Goal: Task Accomplishment & Management: Manage account settings

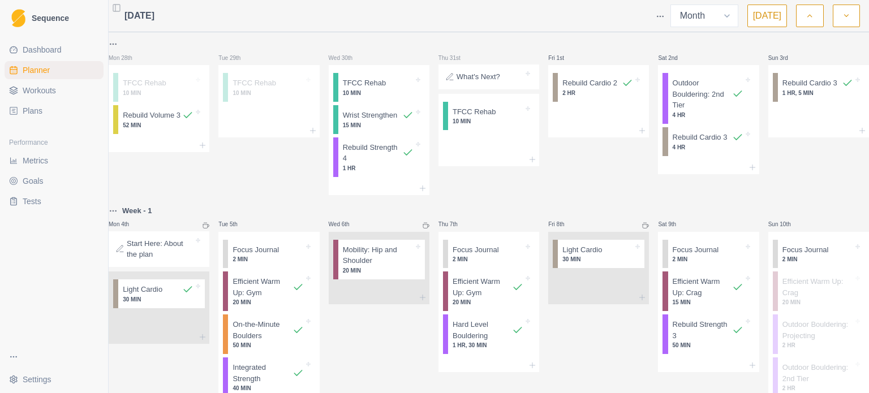
select select "month"
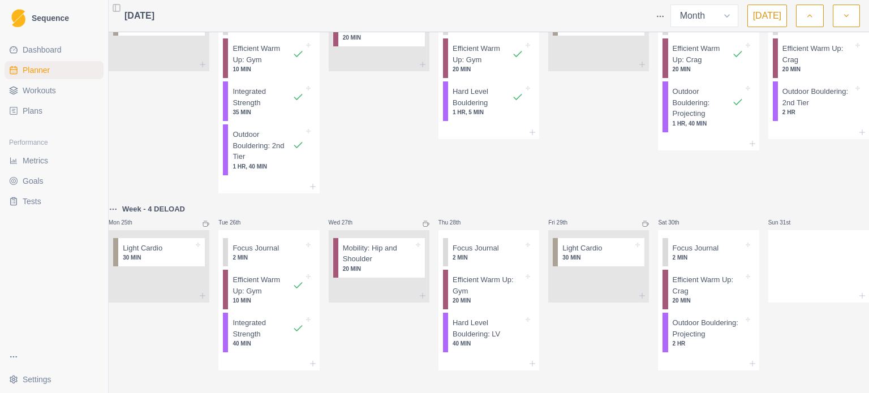
scroll to position [721, 0]
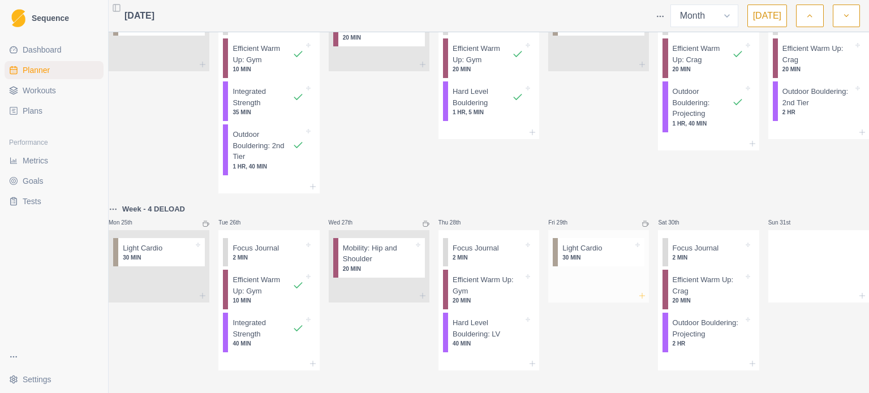
click at [638, 291] on icon at bounding box center [642, 295] width 9 height 9
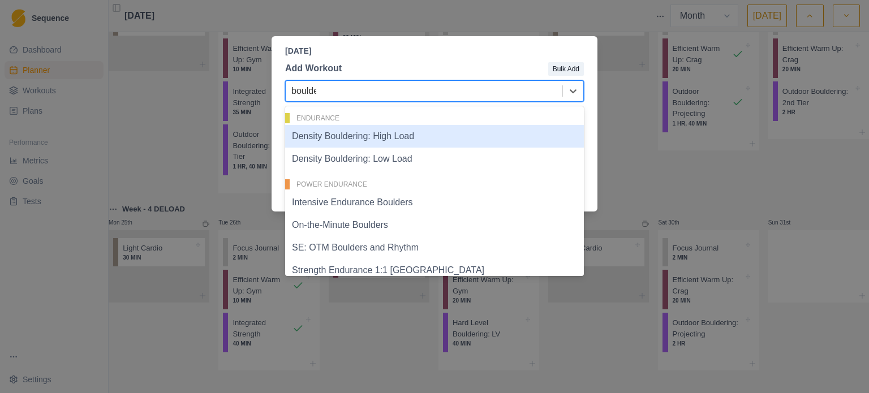
type input "boulder"
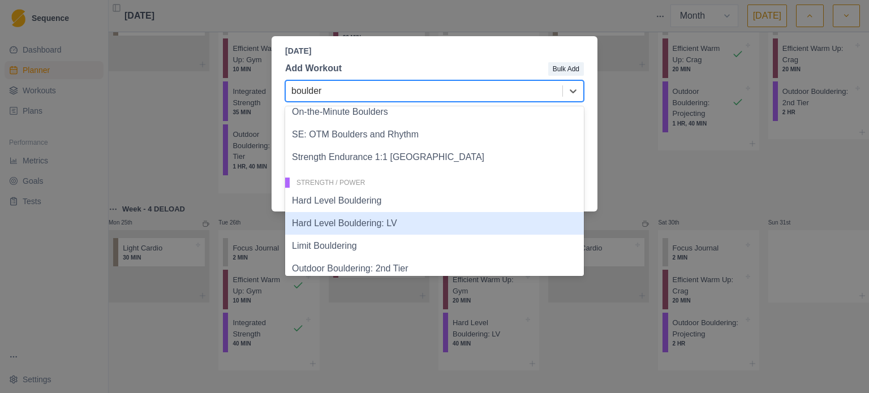
scroll to position [147, 0]
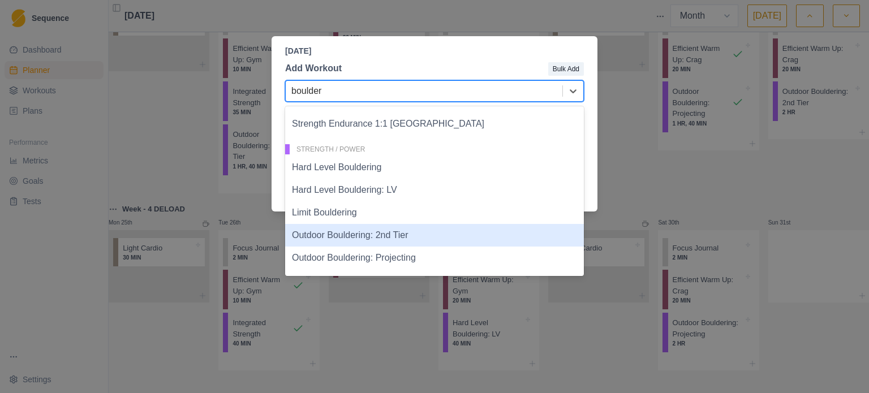
click at [429, 237] on div "Outdoor Bouldering: 2nd Tier" at bounding box center [434, 235] width 299 height 23
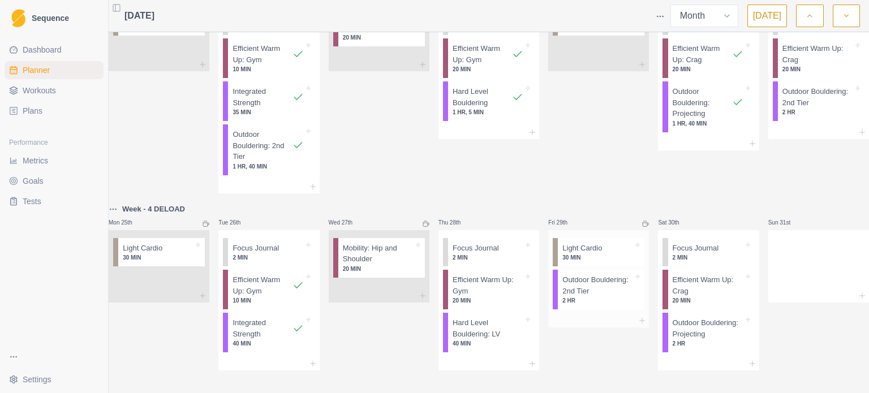
click at [604, 274] on p "Outdoor Bouldering: 2nd Tier" at bounding box center [597, 285] width 71 height 22
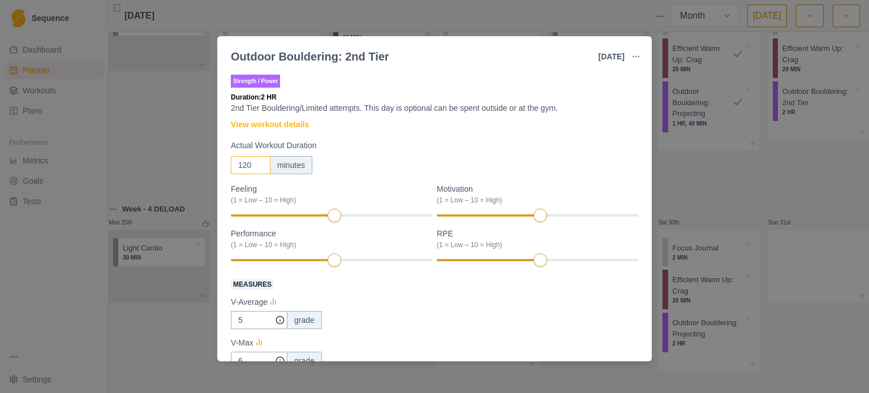
click at [236, 160] on input "120" at bounding box center [251, 165] width 40 height 18
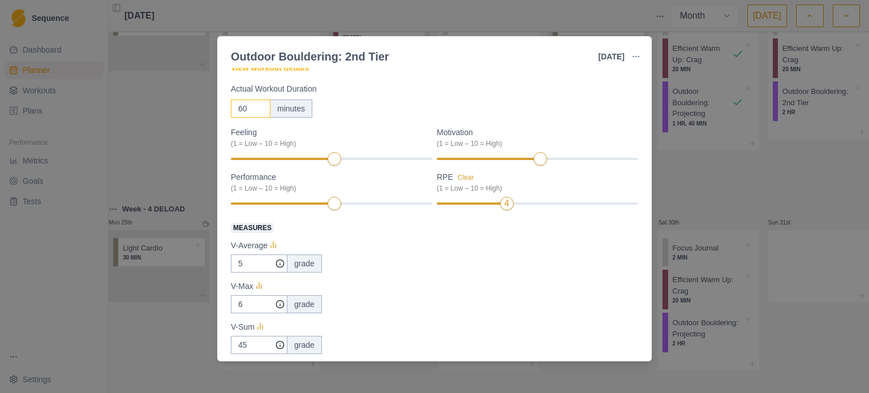
scroll to position [170, 0]
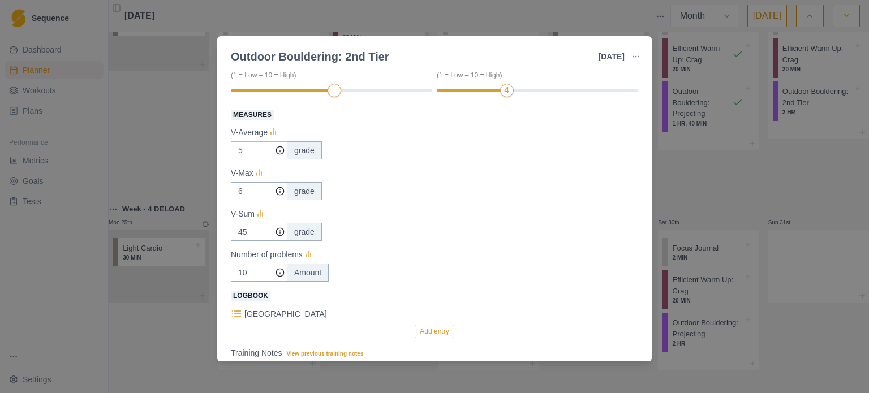
type input "60"
click at [259, 148] on input "5" at bounding box center [259, 150] width 57 height 18
type input "2"
click at [253, 190] on input "6" at bounding box center [259, 191] width 57 height 18
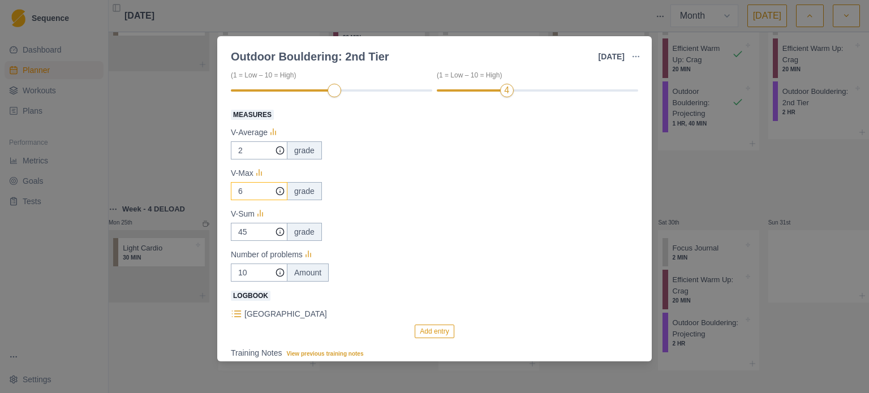
click at [253, 190] on input "6" at bounding box center [259, 191] width 57 height 18
type input "3"
click at [250, 231] on input "45" at bounding box center [259, 232] width 57 height 18
click at [250, 229] on input "3" at bounding box center [259, 232] width 57 height 18
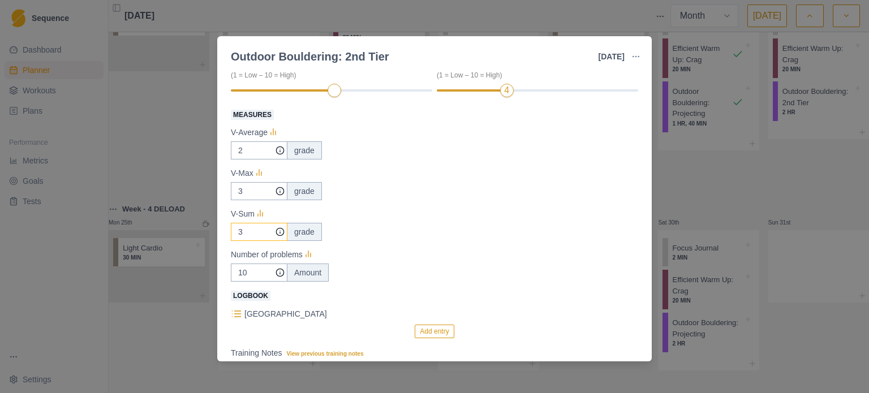
click at [250, 229] on input "3" at bounding box center [259, 232] width 57 height 18
type input "16"
click at [263, 271] on input "10" at bounding box center [259, 273] width 57 height 18
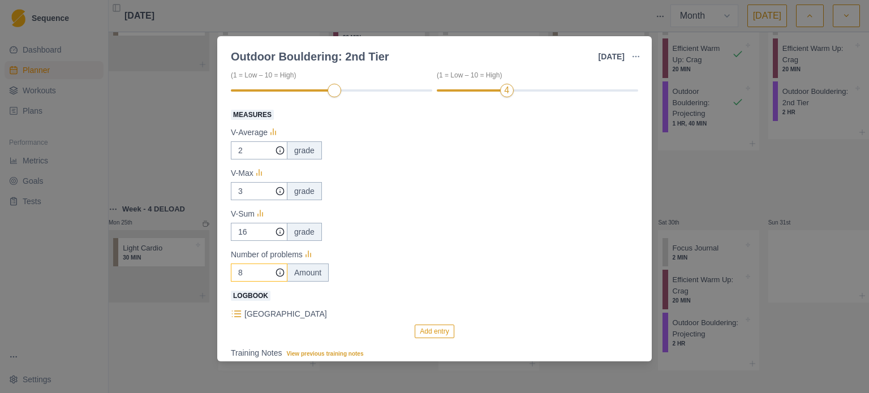
type input "8"
click at [398, 256] on div "Number of problems" at bounding box center [434, 255] width 407 height 14
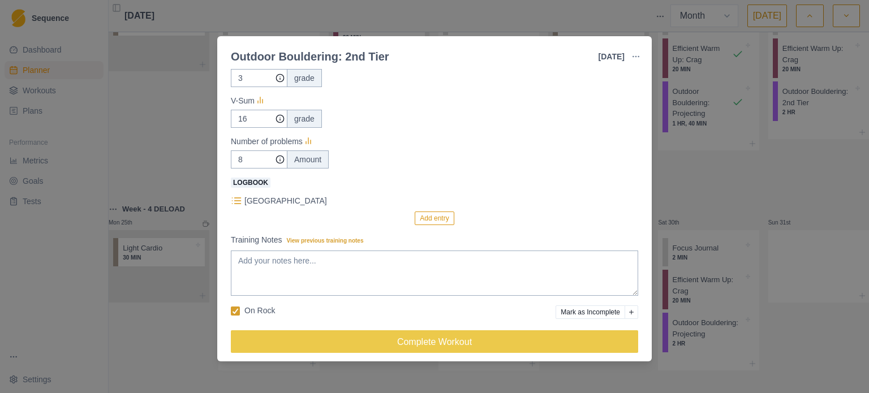
scroll to position [291, 0]
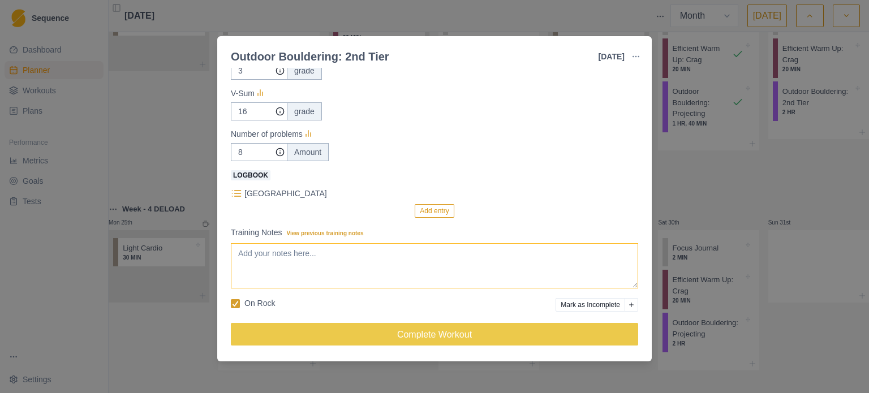
click at [326, 251] on textarea "Training Notes View previous training notes" at bounding box center [434, 265] width 407 height 45
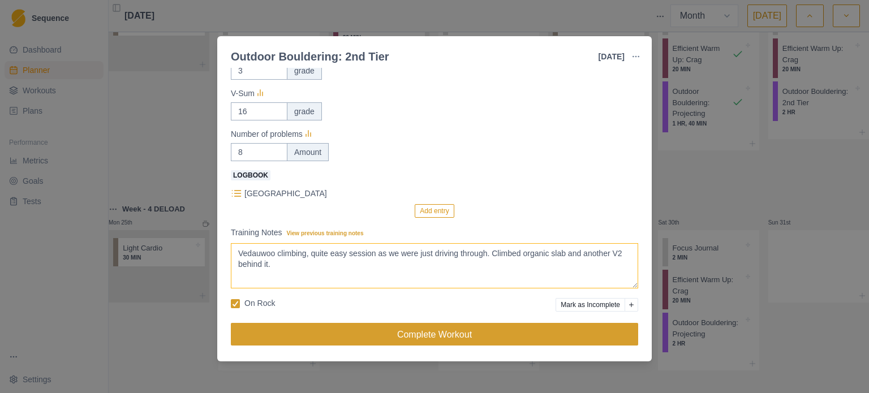
type textarea "Vedauwoo climbing, quite easy session as we were just driving through. Climbed …"
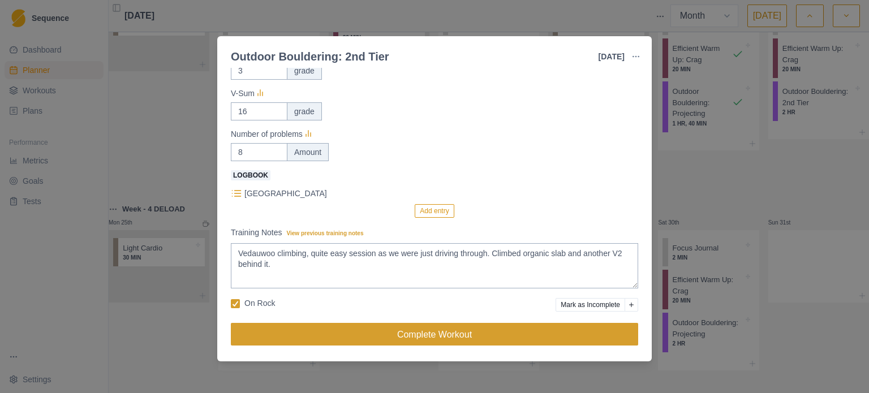
click at [453, 338] on button "Complete Workout" at bounding box center [434, 334] width 407 height 23
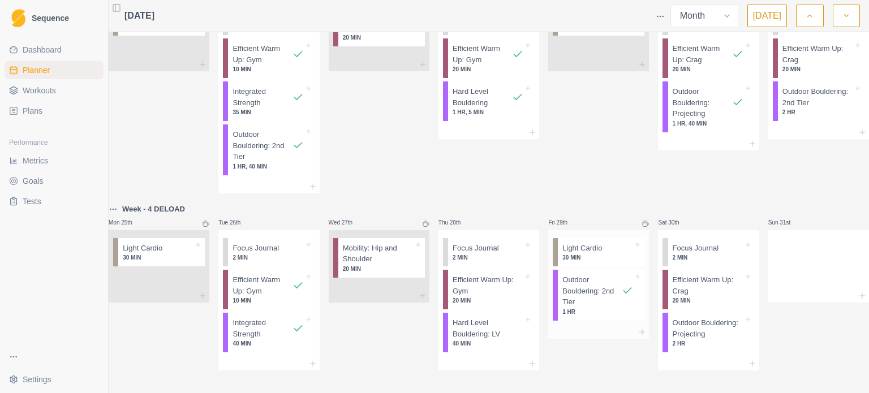
click at [607, 254] on p "30 MIN" at bounding box center [597, 258] width 71 height 8
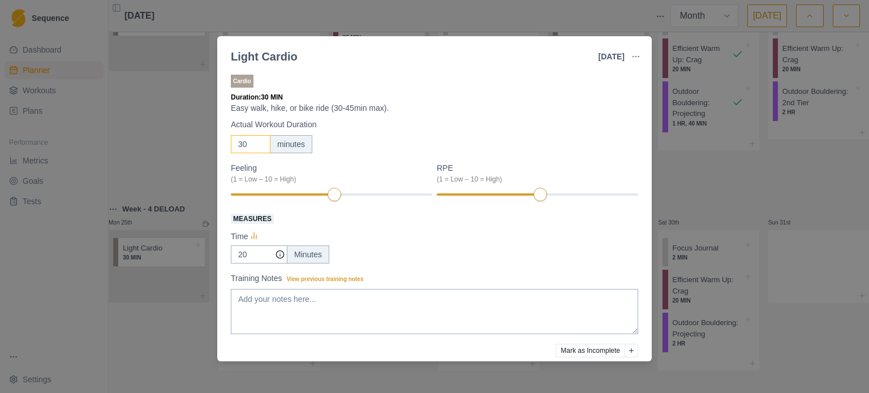
click at [244, 147] on input "30" at bounding box center [251, 144] width 40 height 18
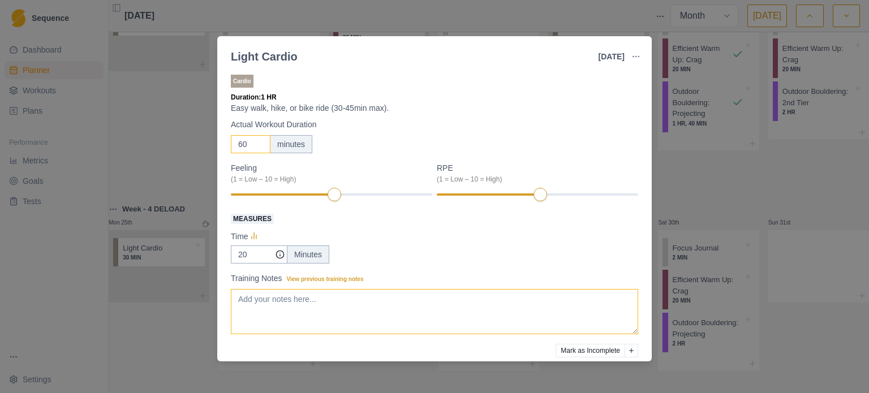
type input "60"
click at [283, 308] on textarea "Training Notes View previous training notes" at bounding box center [434, 311] width 407 height 45
click at [261, 299] on textarea "bike in to the MAZE in [GEOGRAPHIC_DATA]" at bounding box center [434, 311] width 407 height 45
click at [354, 300] on textarea "bike into the MAZE in [GEOGRAPHIC_DATA]" at bounding box center [434, 311] width 407 height 45
click at [386, 296] on textarea "bike into the MAZE in [GEOGRAPHIC_DATA]. scramble around" at bounding box center [434, 311] width 407 height 45
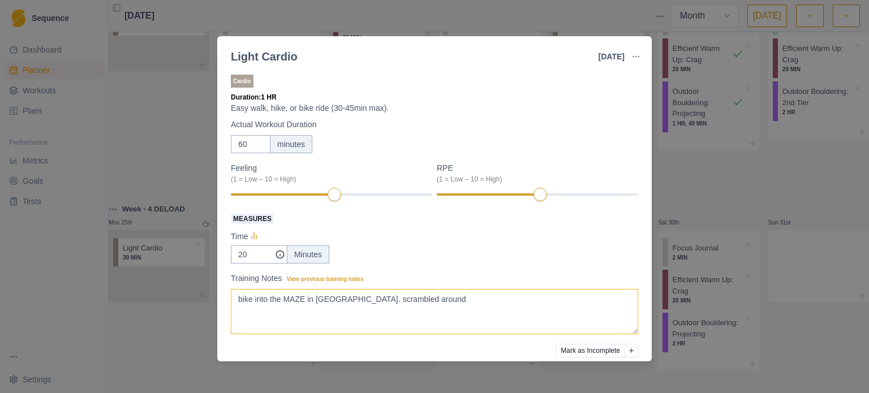
click at [433, 301] on textarea "bike into the MAZE in [GEOGRAPHIC_DATA]. scrambled around" at bounding box center [434, 311] width 407 height 45
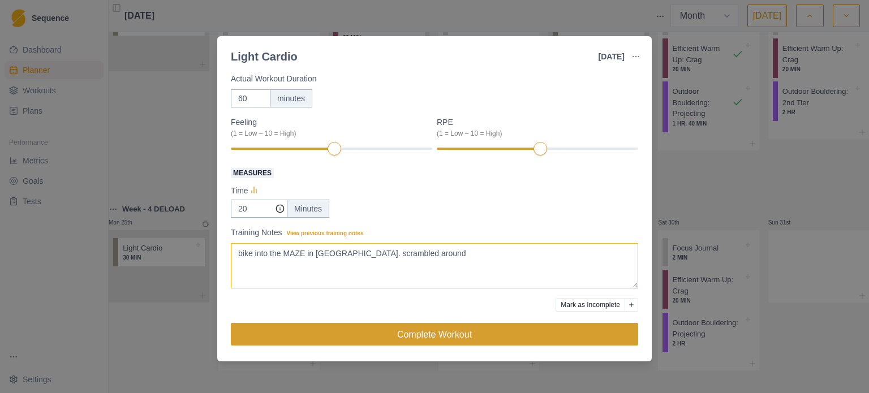
type textarea "bike into the MAZE in [GEOGRAPHIC_DATA]. scrambled around"
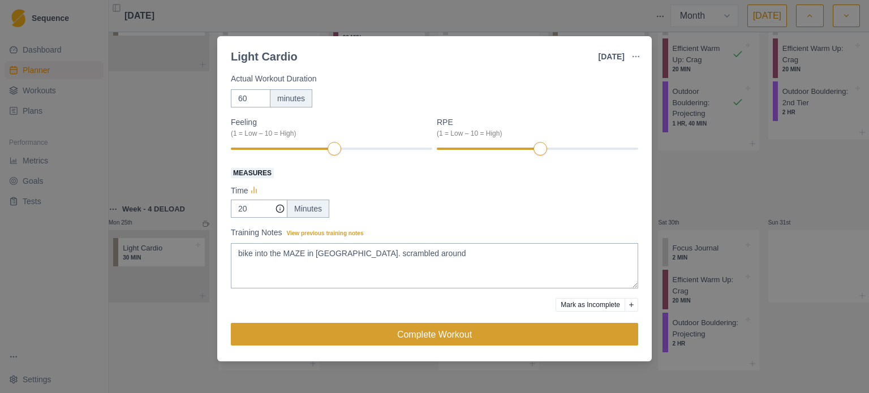
click at [461, 329] on button "Complete Workout" at bounding box center [434, 334] width 407 height 23
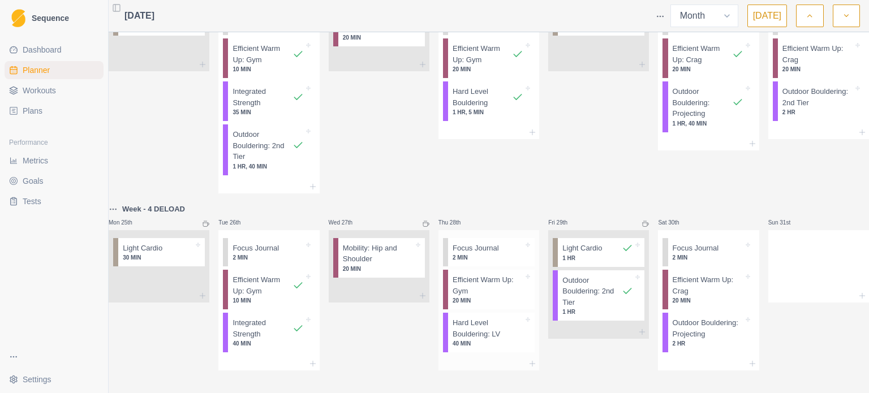
scroll to position [721, 0]
click at [526, 317] on icon at bounding box center [528, 319] width 5 height 5
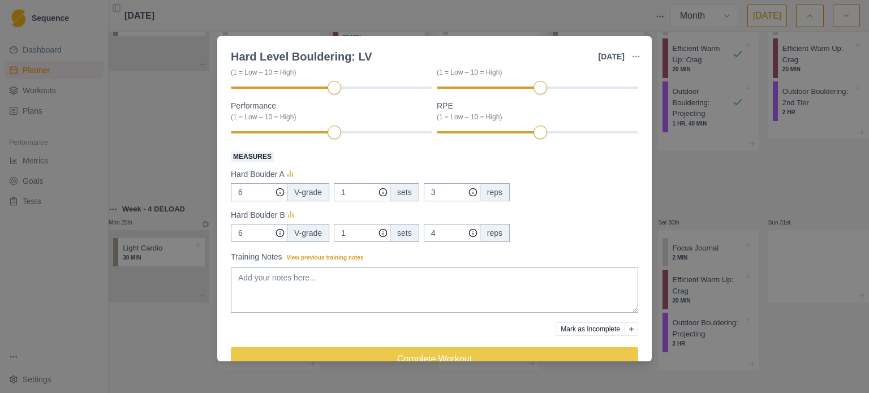
scroll to position [165, 0]
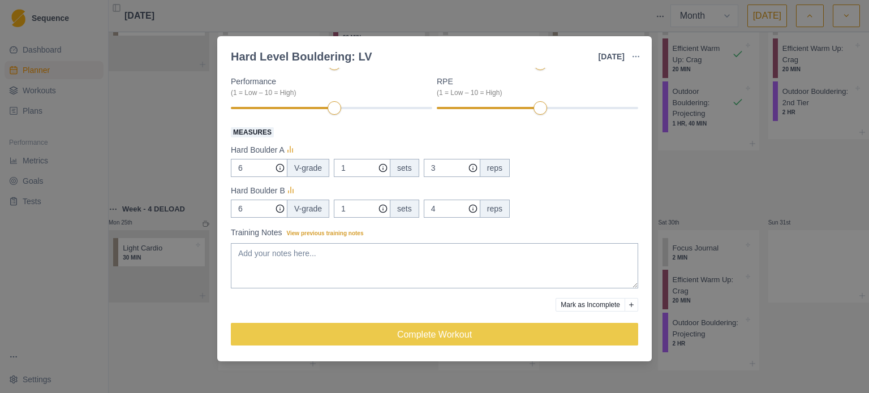
click at [587, 304] on button "Mark as Incomplete" at bounding box center [591, 305] width 70 height 14
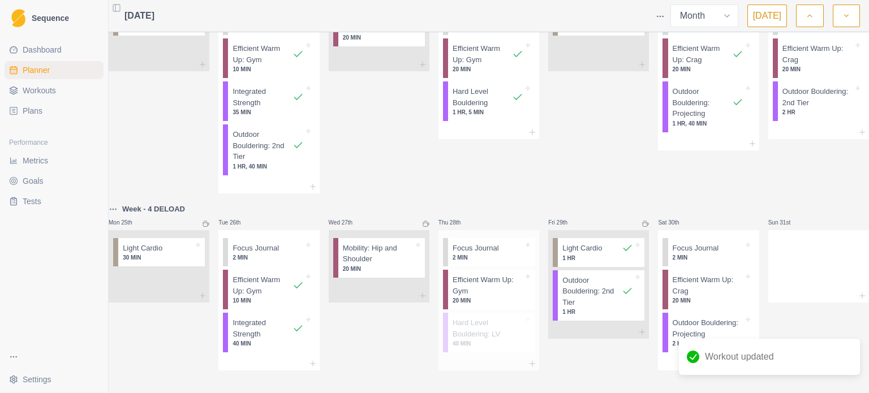
click at [526, 274] on icon at bounding box center [528, 276] width 5 height 5
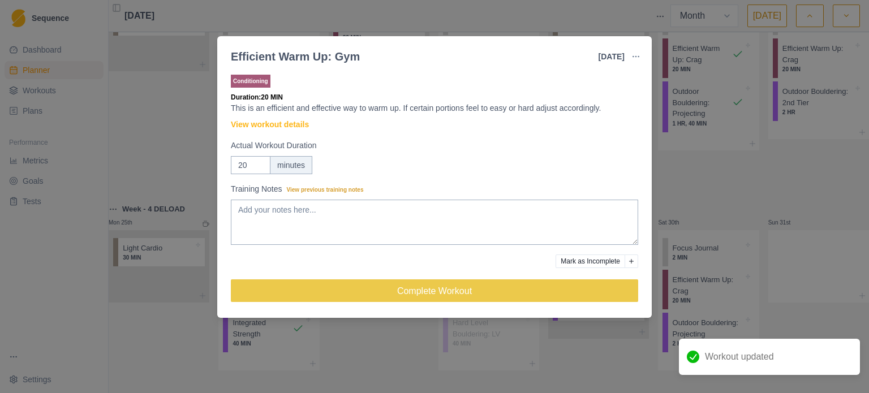
click at [580, 263] on button "Mark as Incomplete" at bounding box center [591, 262] width 70 height 14
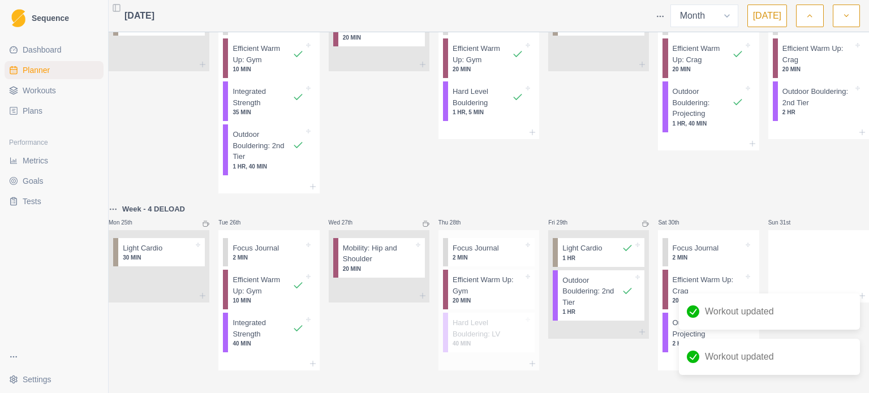
click at [526, 243] on icon at bounding box center [528, 245] width 5 height 5
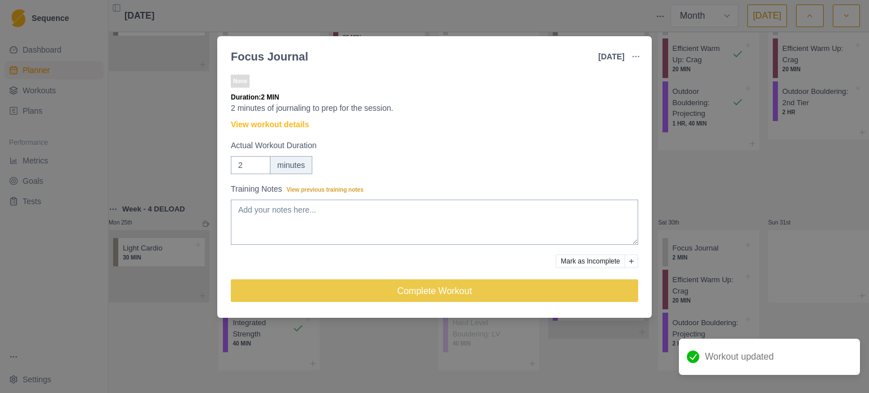
click at [684, 156] on div "Focus Journal [DATE] Link To Goal View Workout Metrics Edit Original Workout Re…" at bounding box center [434, 196] width 869 height 393
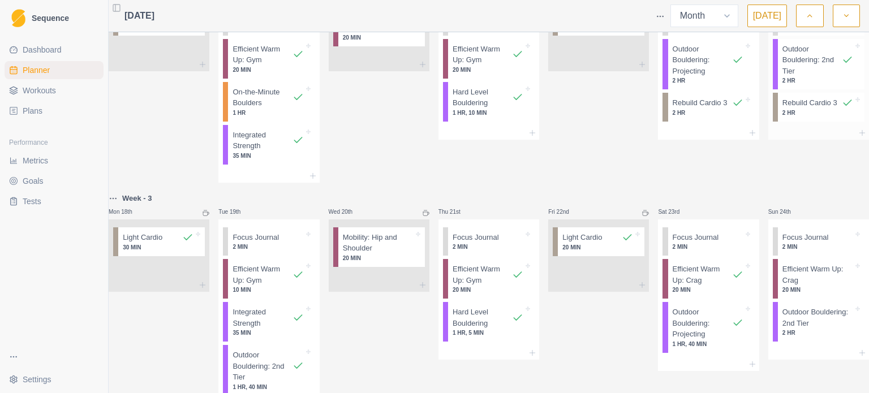
scroll to position [551, 0]
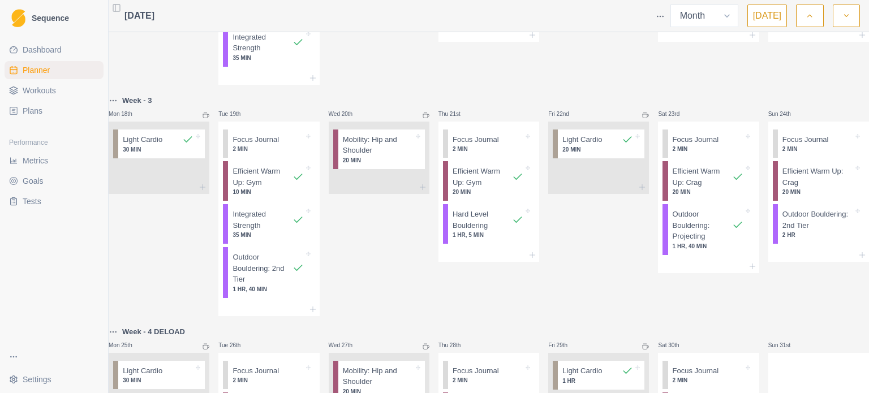
click at [844, 16] on icon "button" at bounding box center [847, 15] width 8 height 11
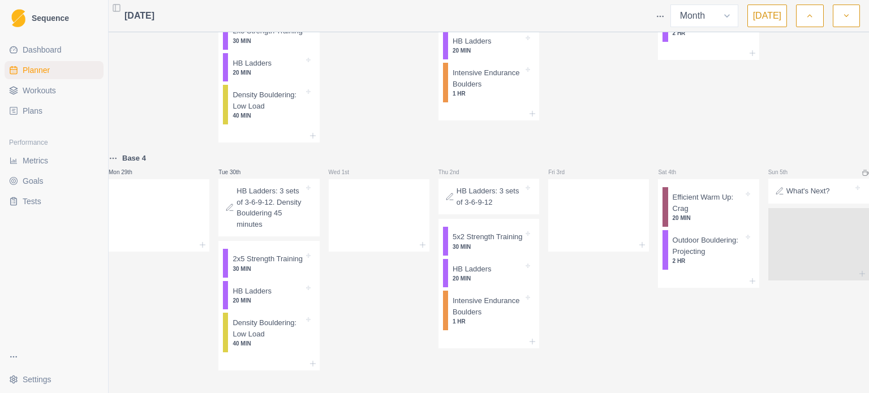
scroll to position [746, 0]
drag, startPoint x: 154, startPoint y: 183, endPoint x: 152, endPoint y: 85, distance: 97.9
click at [152, 85] on div "Base 3 Mon 22nd" at bounding box center [159, 33] width 101 height 219
click at [205, 240] on icon at bounding box center [202, 244] width 9 height 9
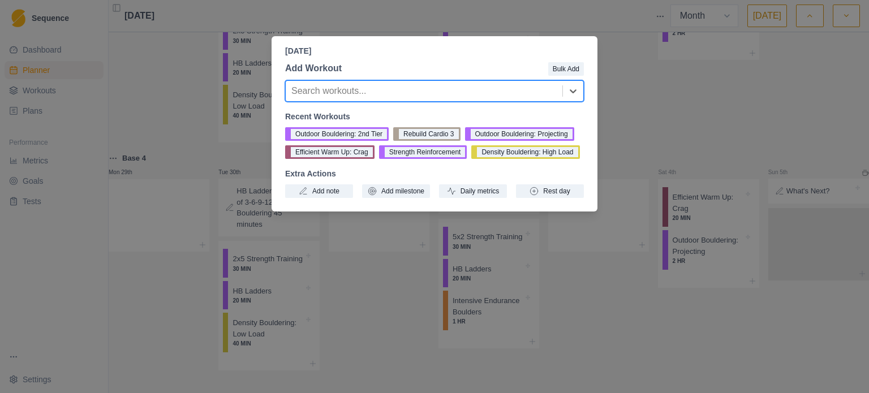
click at [656, 80] on div "[DATE] Add Workout Bulk Add Search workouts... Recent Workouts Outdoor Boulderi…" at bounding box center [434, 196] width 869 height 393
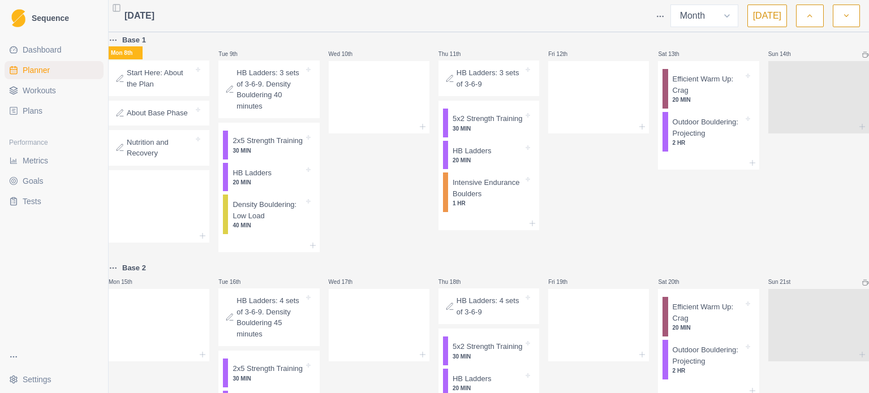
scroll to position [0, 0]
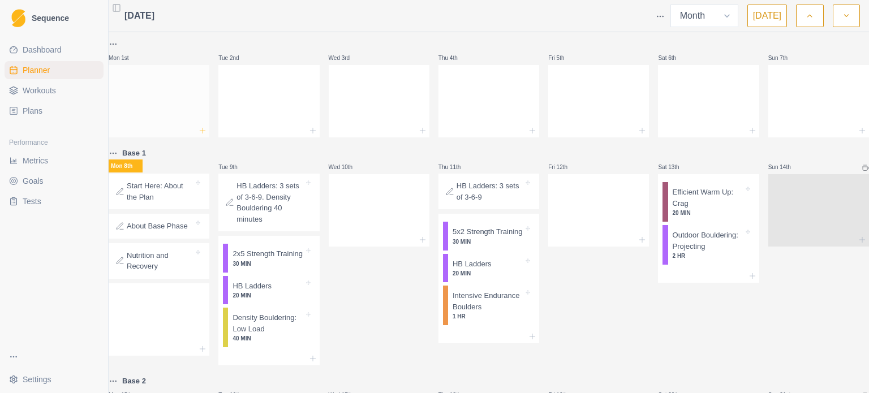
click at [207, 128] on icon at bounding box center [202, 130] width 9 height 9
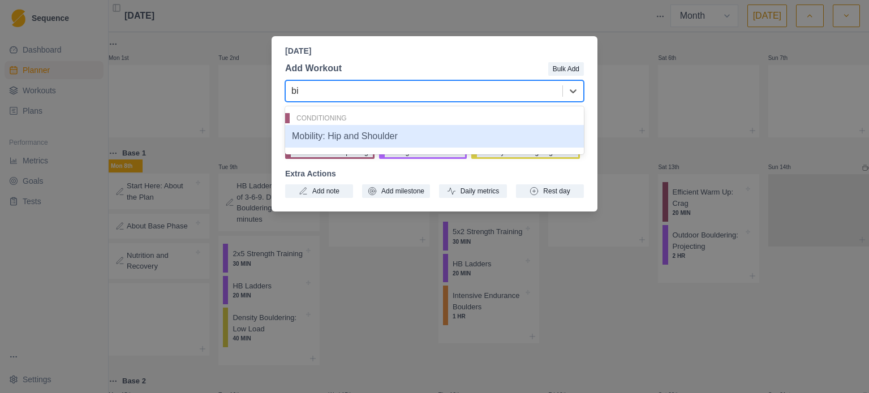
type input "b"
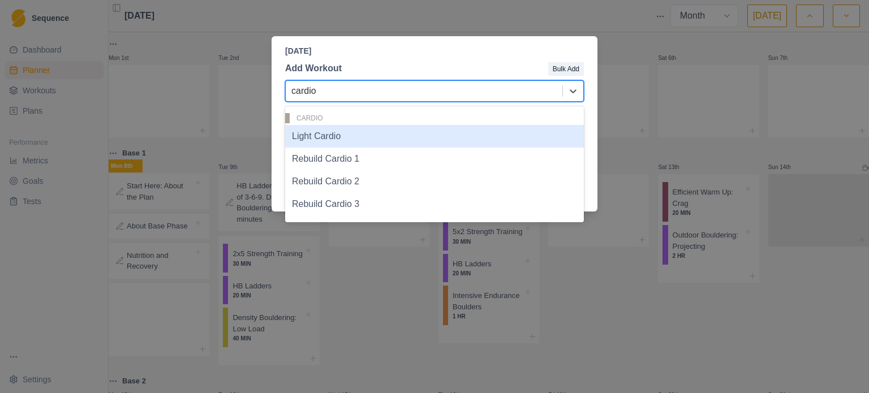
type input "cardio"
click at [424, 50] on p "[DATE]" at bounding box center [434, 51] width 299 height 12
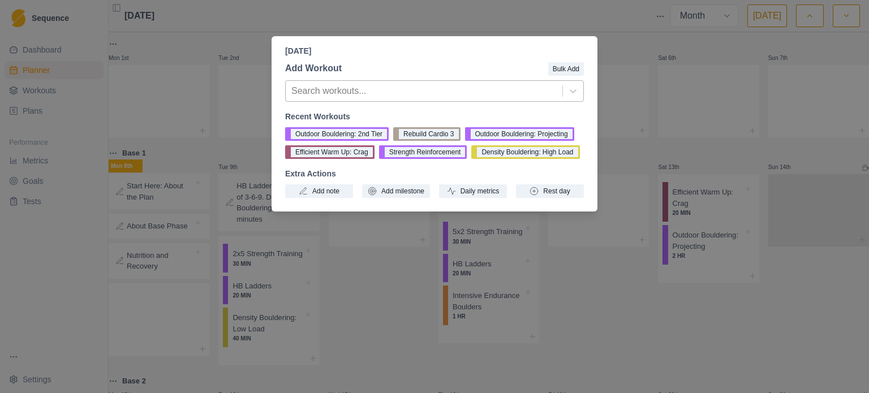
click at [410, 88] on div at bounding box center [423, 91] width 265 height 16
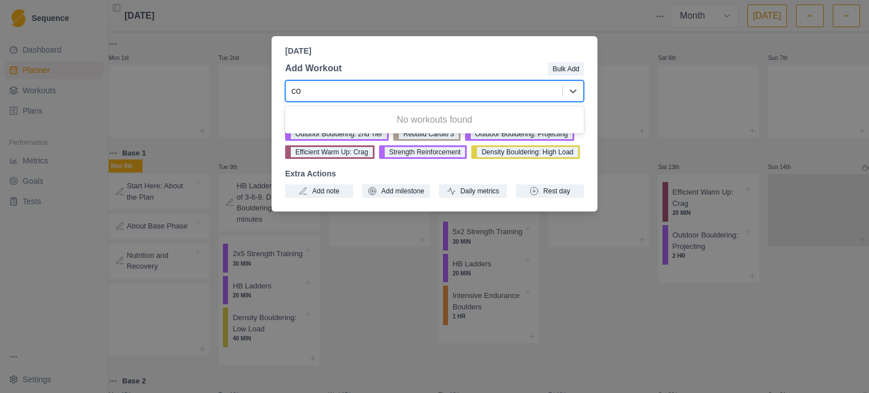
type input "c"
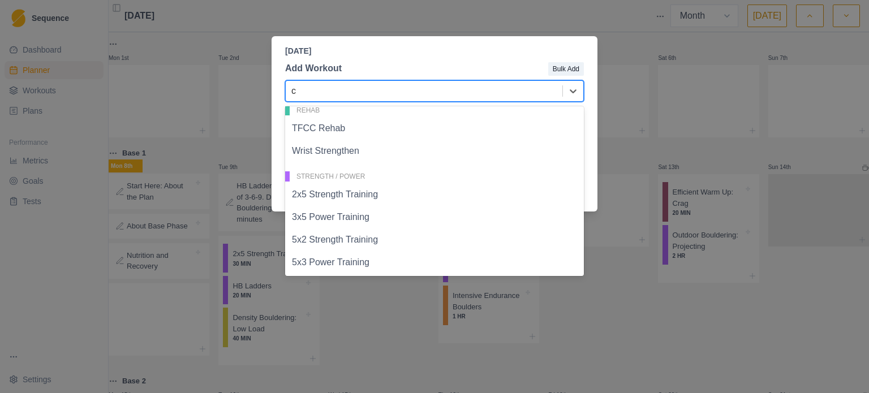
scroll to position [377, 0]
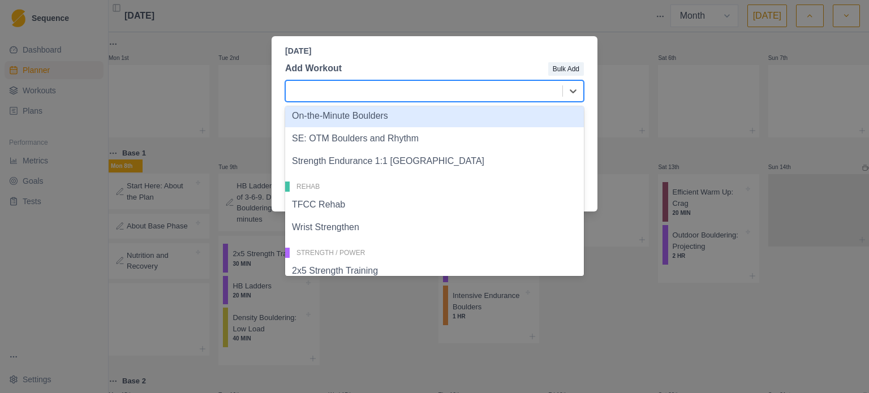
click at [353, 91] on div at bounding box center [423, 91] width 265 height 16
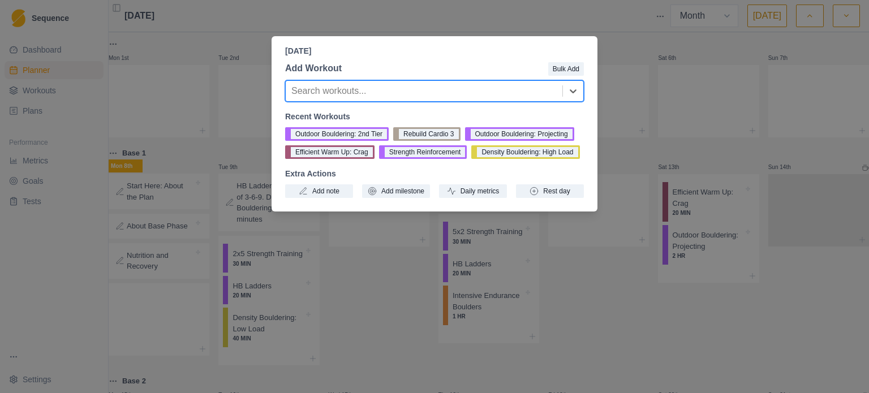
click at [353, 91] on div at bounding box center [423, 91] width 265 height 16
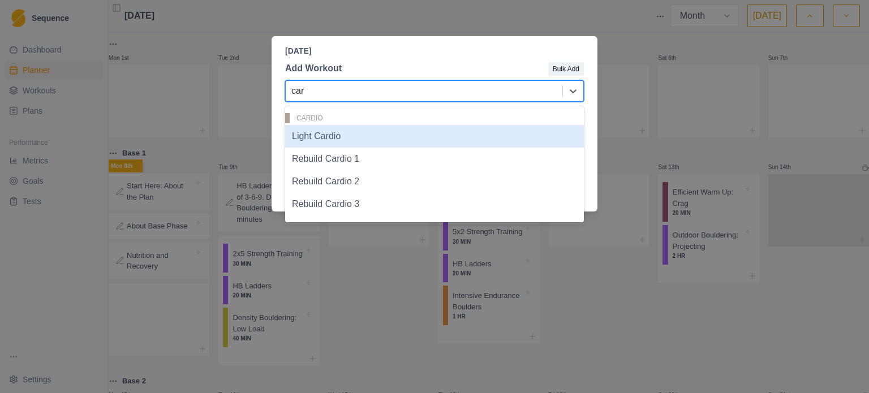
type input "card"
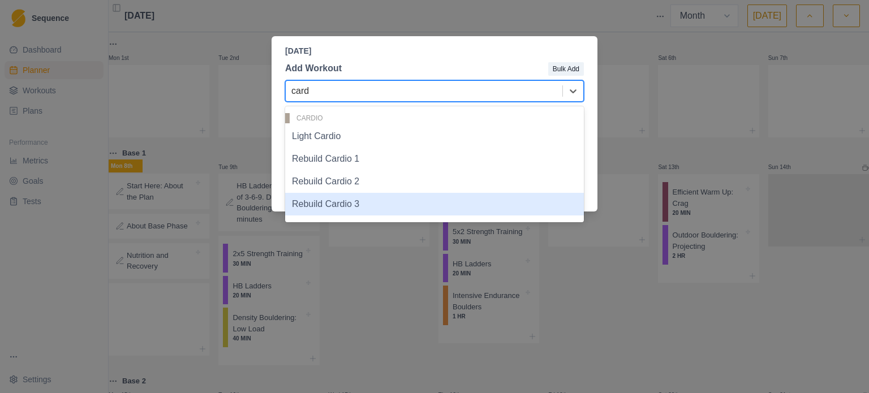
click at [370, 203] on div "Rebuild Cardio 3" at bounding box center [434, 204] width 299 height 23
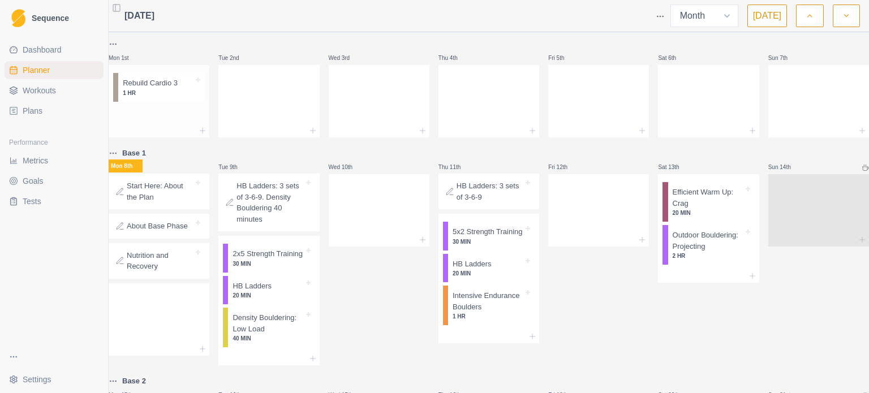
click at [170, 96] on p "1 HR" at bounding box center [158, 93] width 71 height 8
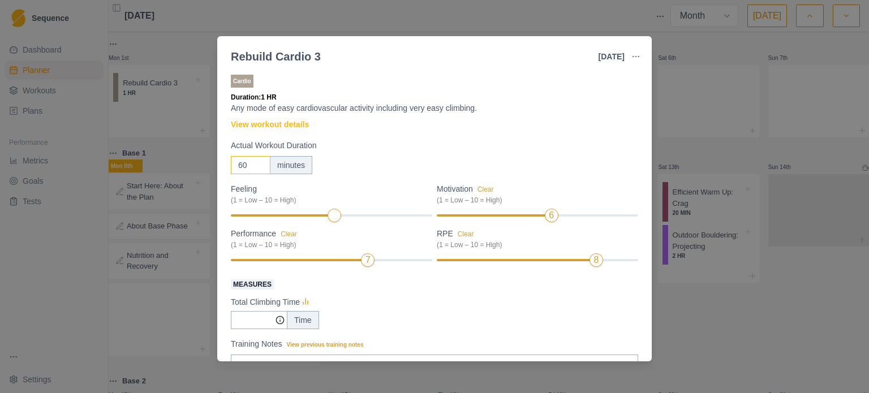
click at [249, 162] on input "60" at bounding box center [251, 165] width 40 height 18
type input "3"
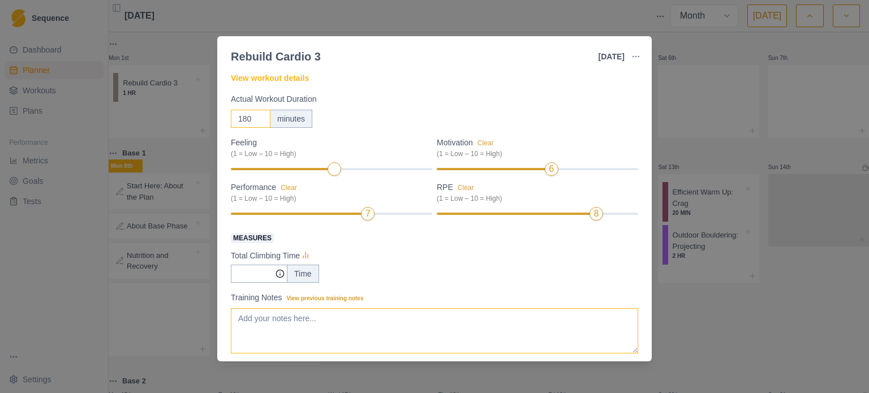
scroll to position [111, 0]
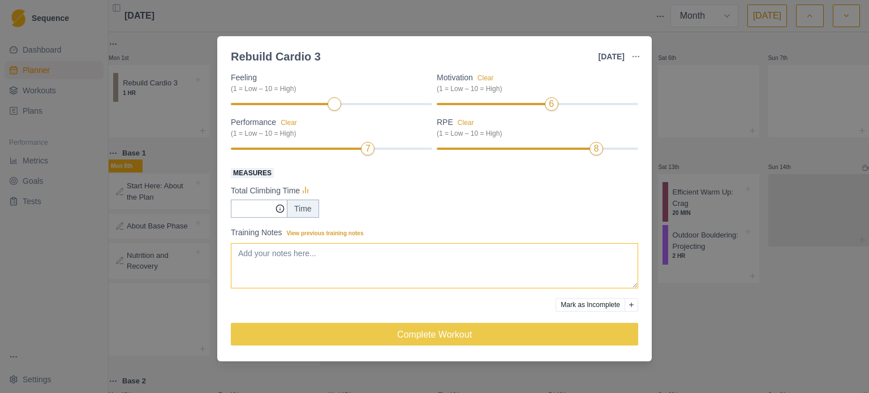
type input "180"
click at [289, 265] on textarea "Training Notes View previous training notes" at bounding box center [434, 265] width 407 height 45
type textarea "n"
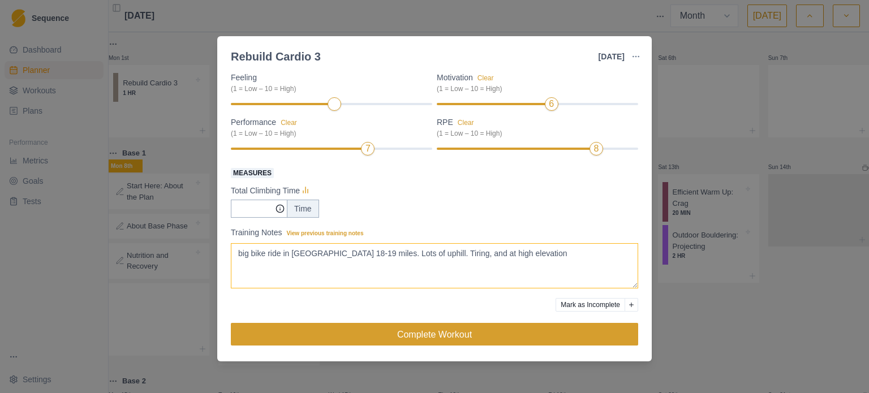
type textarea "big bike ride in [GEOGRAPHIC_DATA] 18-19 miles. Lots of uphill. Tiring, and at …"
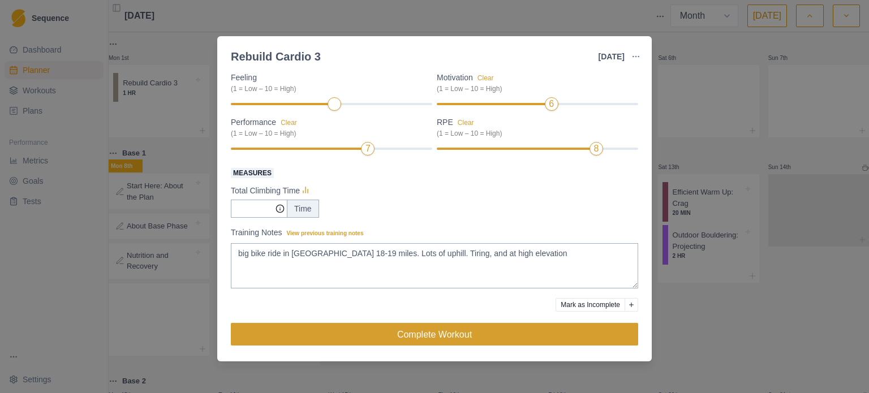
click at [469, 345] on button "Complete Workout" at bounding box center [434, 334] width 407 height 23
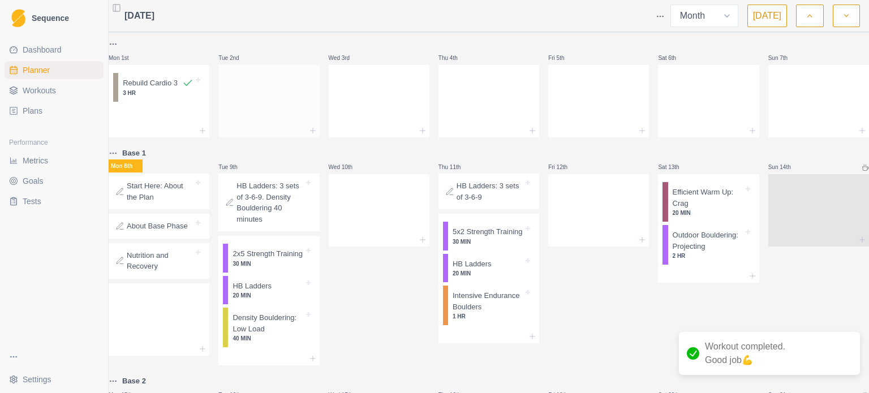
click at [280, 92] on div at bounding box center [268, 99] width 101 height 50
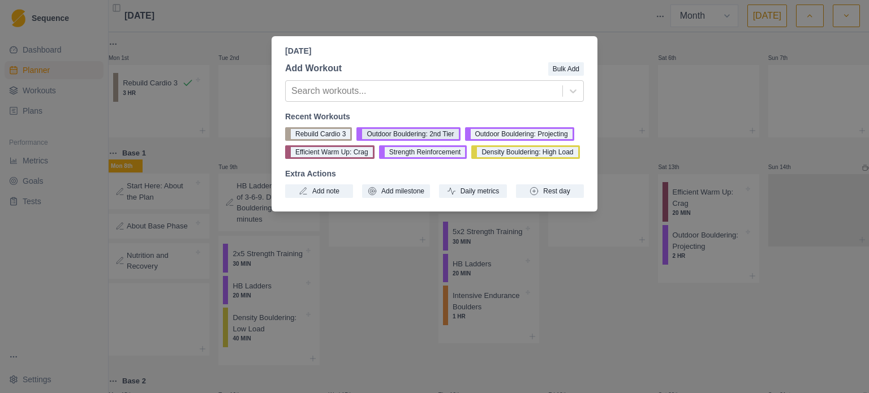
click at [401, 136] on button "Outdoor Bouldering: 2nd Tier" at bounding box center [408, 134] width 104 height 14
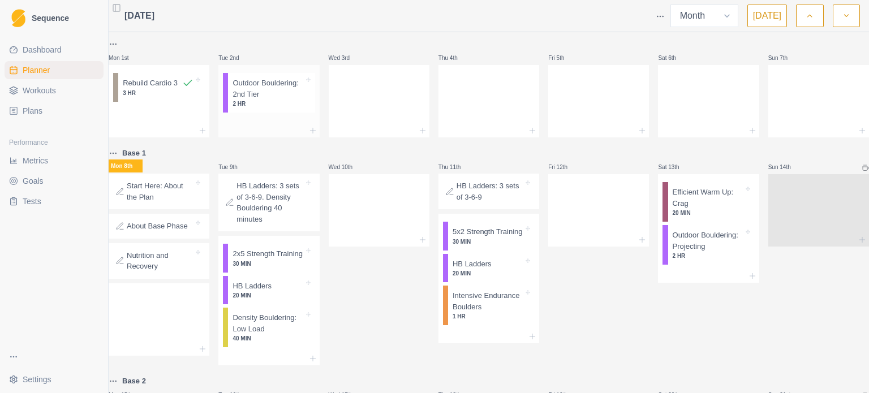
click at [285, 97] on p "Outdoor Bouldering: 2nd Tier" at bounding box center [268, 89] width 71 height 22
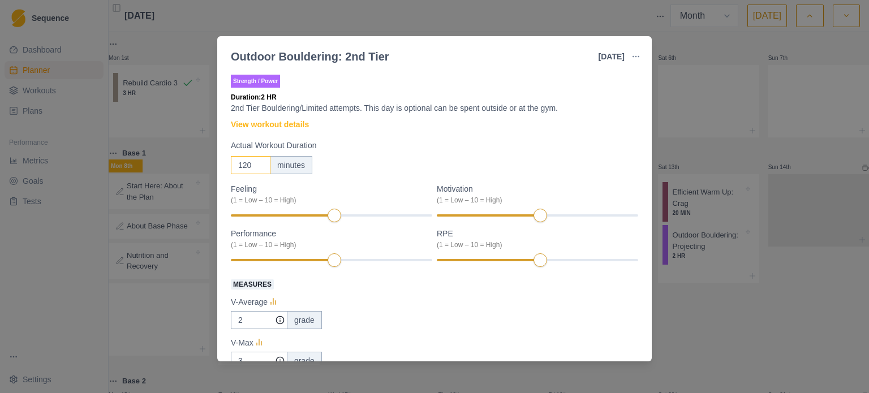
click at [239, 169] on input "120" at bounding box center [251, 165] width 40 height 18
type input "60"
click at [385, 140] on label "Actual Workout Duration" at bounding box center [431, 146] width 401 height 12
click at [270, 156] on input "60" at bounding box center [251, 165] width 40 height 18
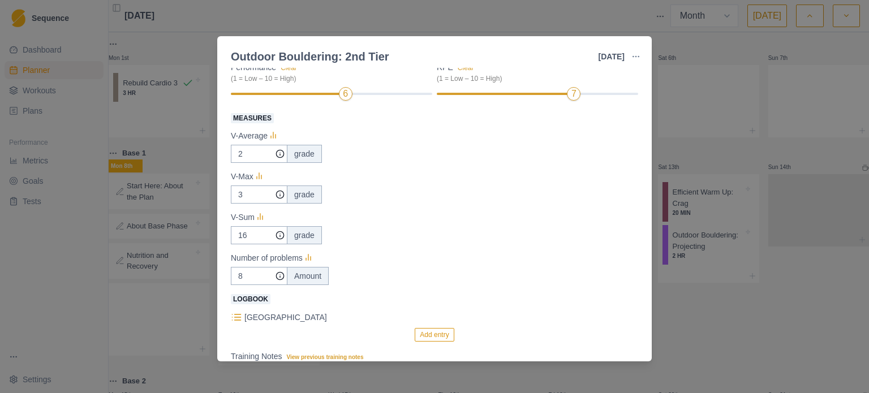
scroll to position [226, 0]
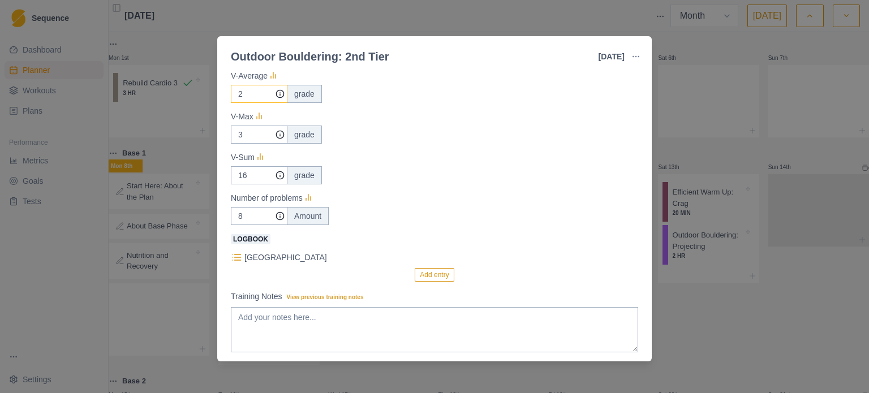
click at [252, 96] on input "2" at bounding box center [259, 94] width 57 height 18
type input "7"
click at [255, 140] on input "3" at bounding box center [259, 135] width 57 height 18
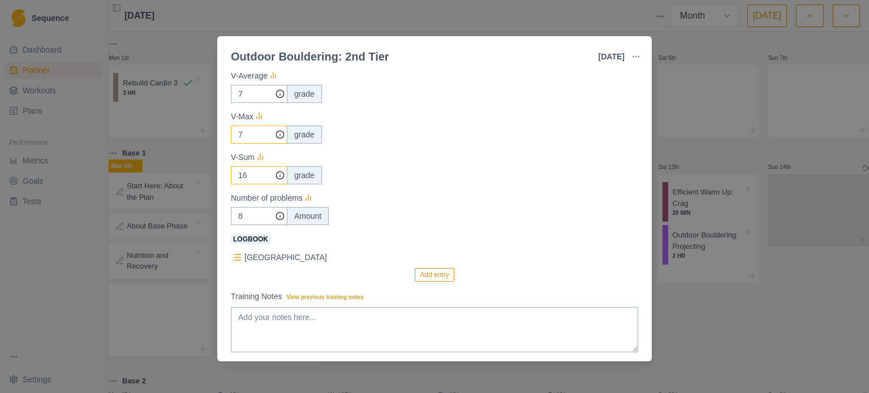
type input "7"
click at [253, 176] on input "16" at bounding box center [259, 175] width 57 height 18
click at [253, 218] on input "8" at bounding box center [259, 216] width 57 height 18
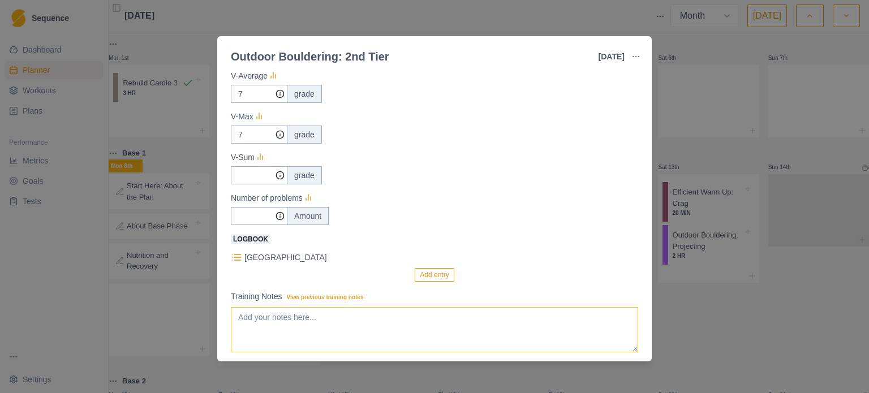
click at [296, 323] on textarea "Training Notes View previous training notes" at bounding box center [434, 329] width 407 height 45
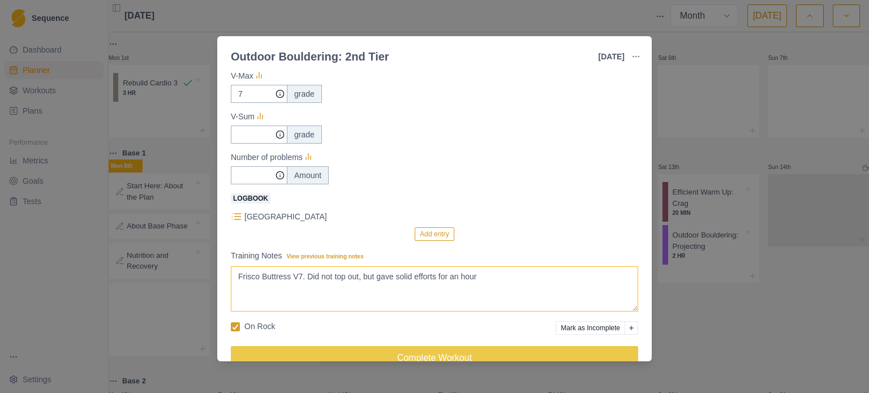
scroll to position [291, 0]
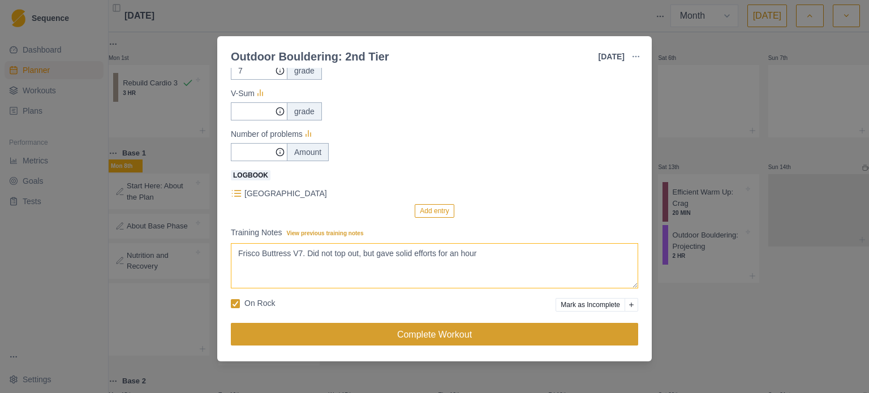
type textarea "Frisco Buttress V7. Did not top out, but gave solid efforts for an hour"
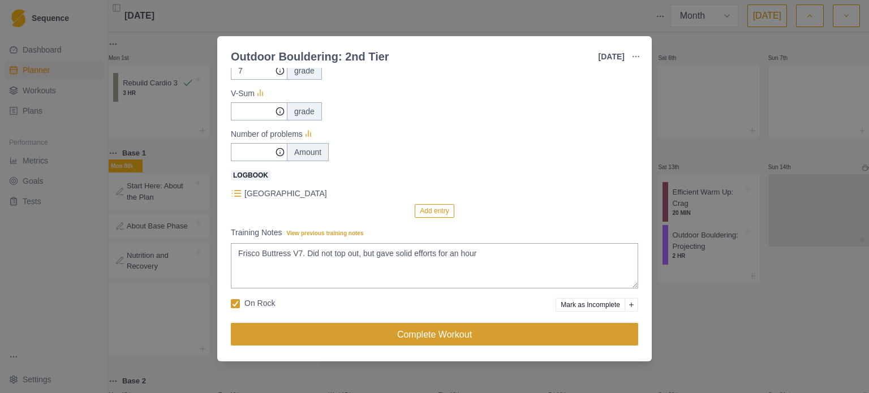
click at [428, 337] on button "Complete Workout" at bounding box center [434, 334] width 407 height 23
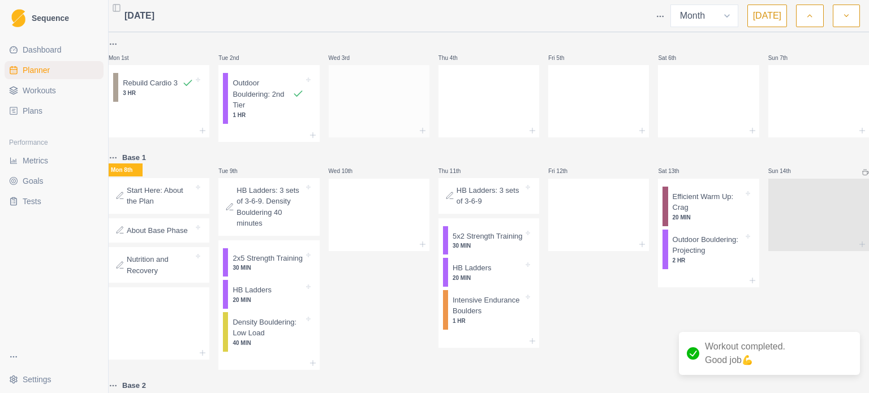
click at [374, 101] on div at bounding box center [379, 99] width 101 height 50
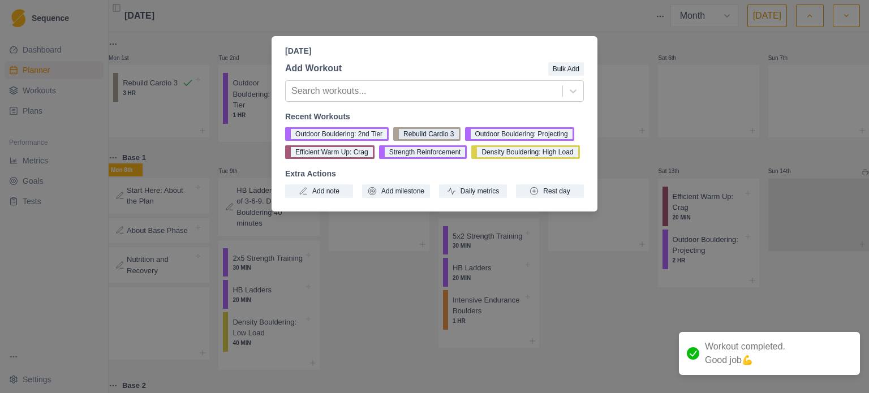
click at [432, 138] on button "Rebuild Cardio 3" at bounding box center [426, 134] width 67 height 14
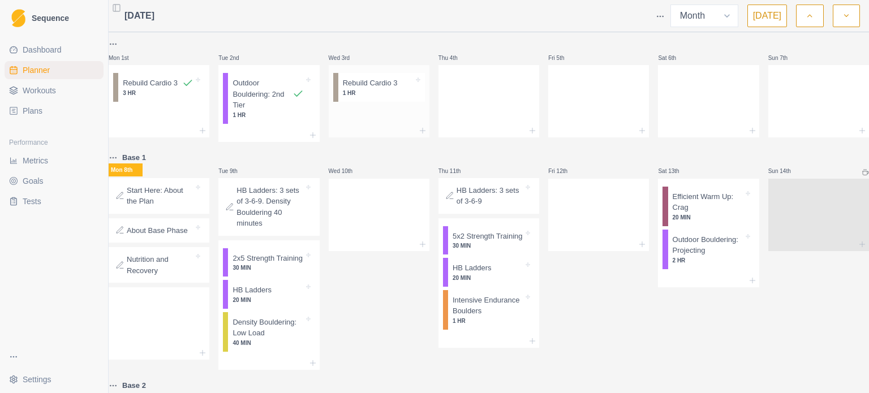
click at [360, 92] on p "1 HR" at bounding box center [378, 93] width 71 height 8
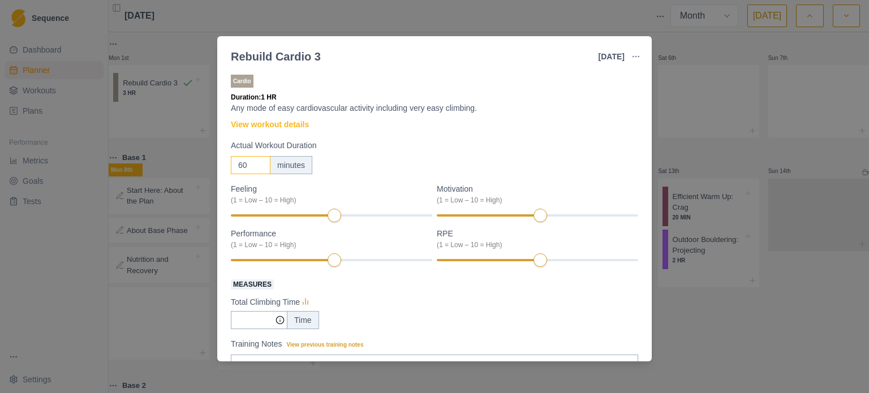
click at [243, 163] on input "60" at bounding box center [251, 165] width 40 height 18
click at [534, 217] on div at bounding box center [493, 215] width 112 height 2
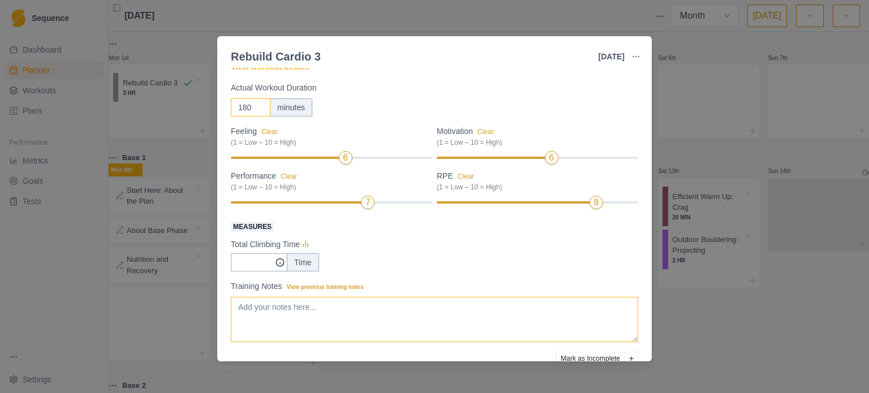
scroll to position [111, 0]
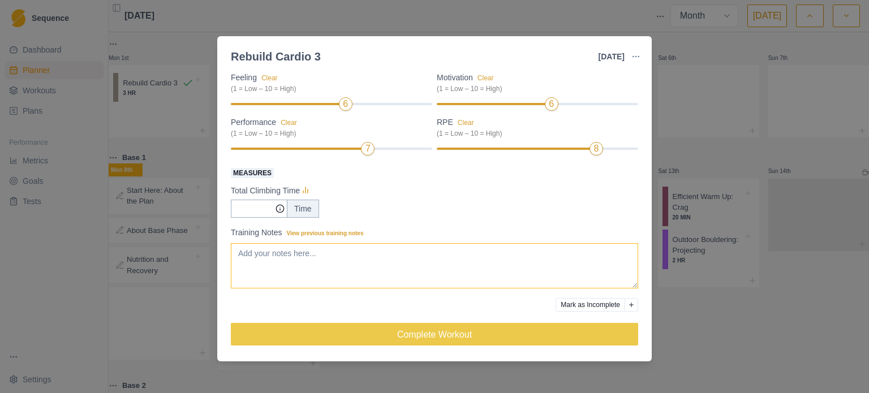
type input "180"
click at [276, 271] on textarea "Training Notes View previous training notes" at bounding box center [434, 265] width 407 height 45
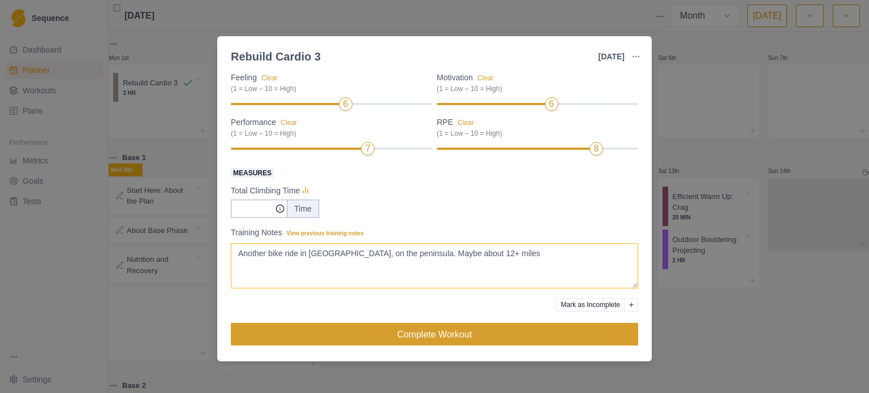
type textarea "Another bike ride in [GEOGRAPHIC_DATA], on the peninsula. Maybe about 12+ miles"
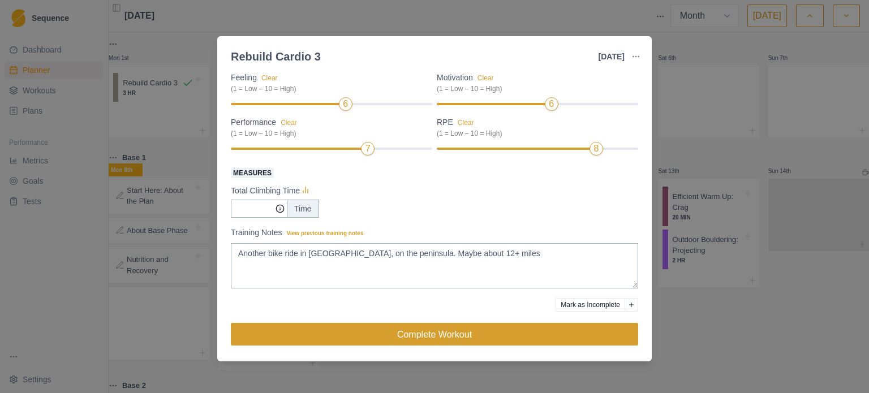
click at [333, 339] on button "Complete Workout" at bounding box center [434, 334] width 407 height 23
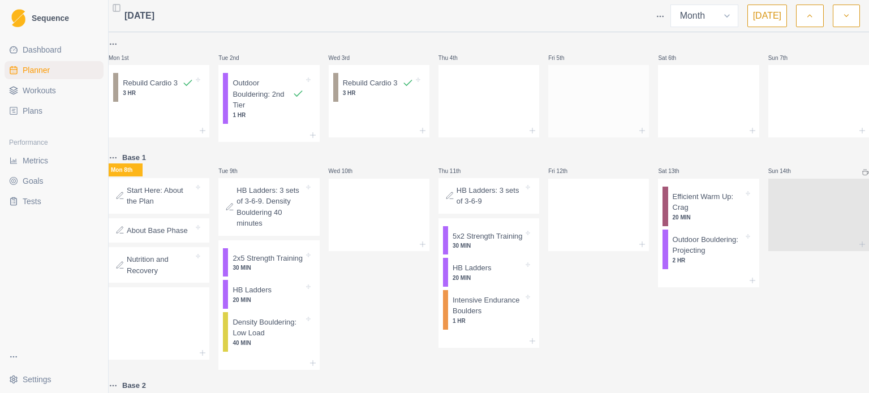
click at [570, 85] on div at bounding box center [598, 99] width 101 height 50
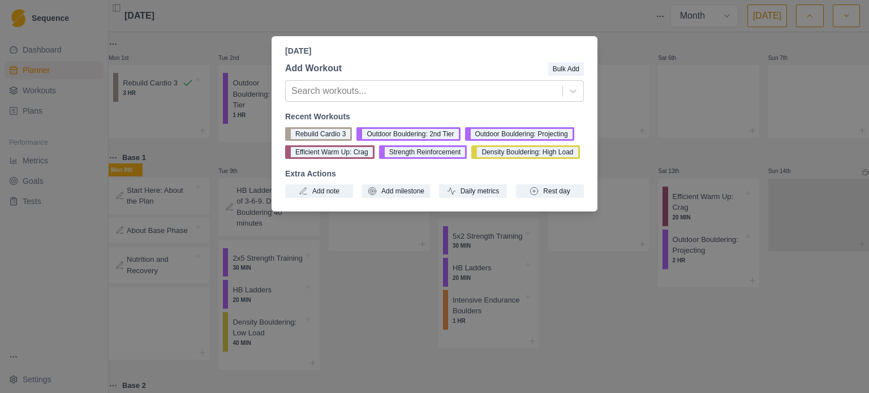
click at [599, 106] on div "[DATE] Add Workout Bulk Add Search workouts... Recent Workouts Rebuild Cardio 3…" at bounding box center [434, 196] width 869 height 393
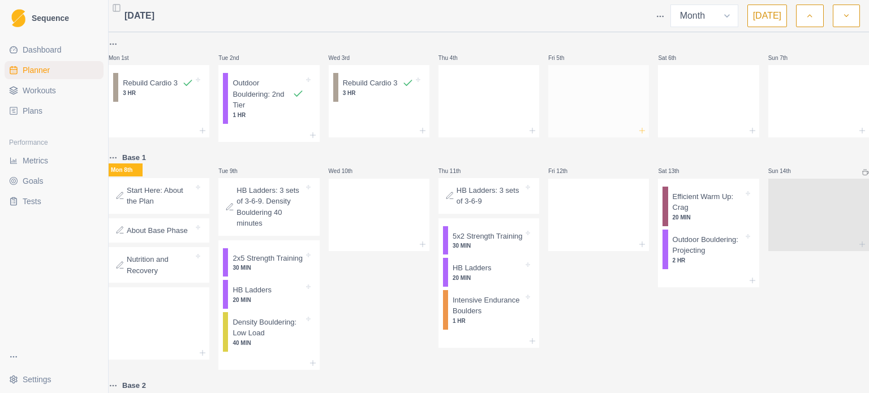
click at [642, 130] on line at bounding box center [642, 130] width 0 height 5
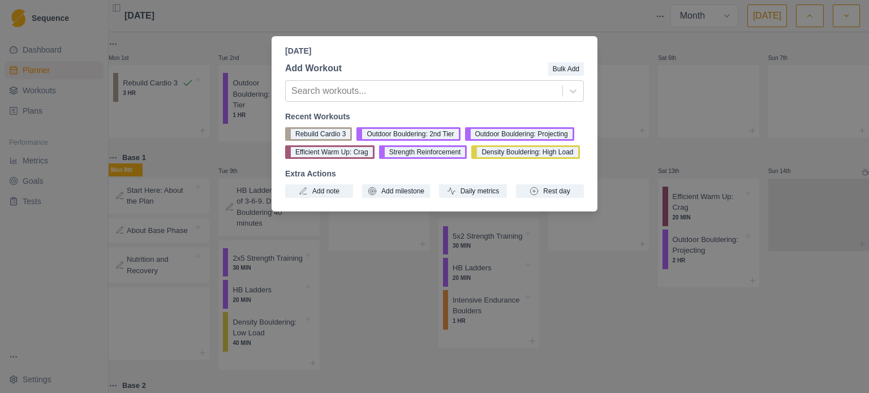
click at [624, 33] on div "[DATE] Add Workout Bulk Add Search workouts... Recent Workouts Rebuild Cardio 3…" at bounding box center [434, 196] width 869 height 393
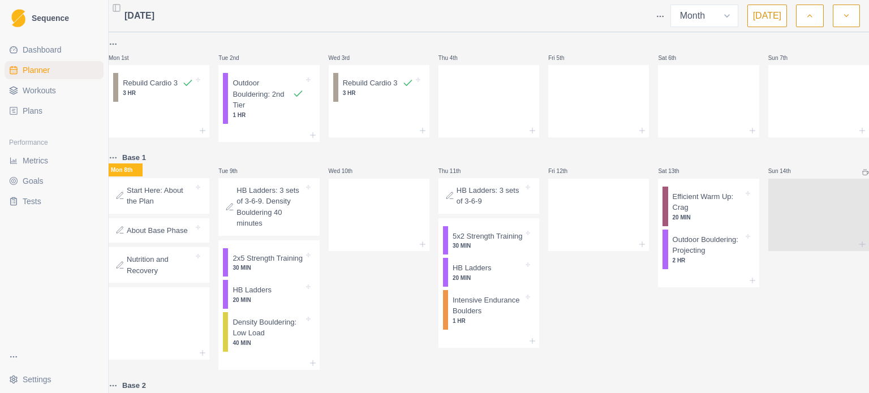
drag, startPoint x: 595, startPoint y: 93, endPoint x: 582, endPoint y: 61, distance: 35.3
click at [582, 58] on div "Fri 5th" at bounding box center [598, 58] width 101 height 14
click at [579, 88] on div at bounding box center [598, 99] width 101 height 50
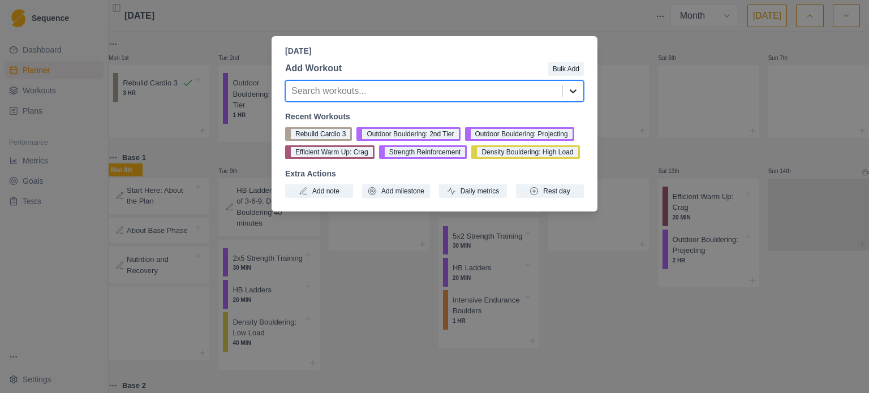
click at [569, 88] on icon at bounding box center [573, 90] width 11 height 11
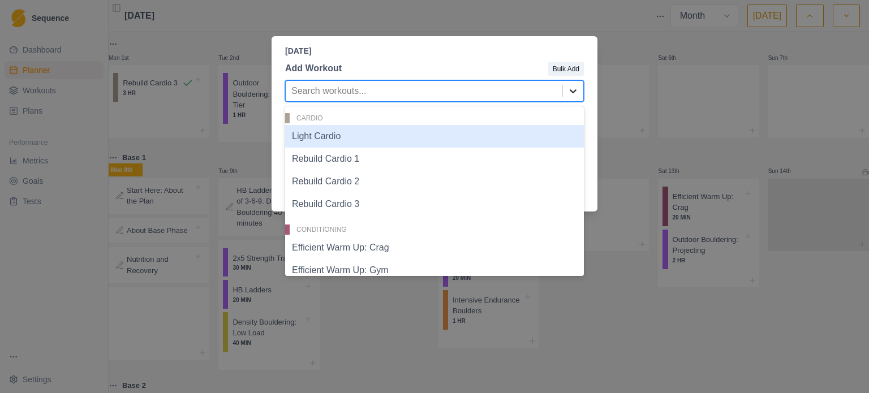
click at [569, 88] on icon at bounding box center [573, 90] width 11 height 11
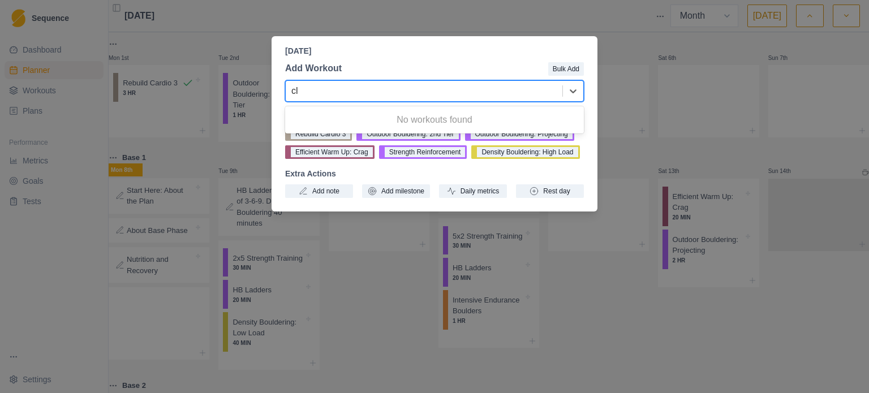
type input "c"
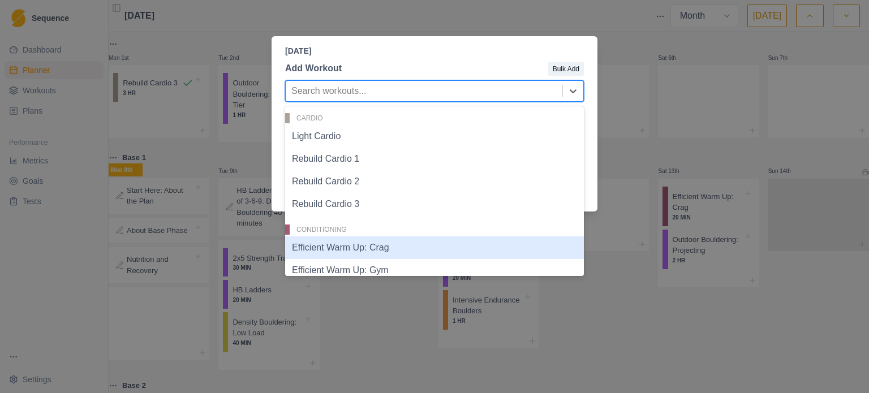
click at [402, 250] on div "Efficient Warm Up: Crag" at bounding box center [434, 248] width 299 height 23
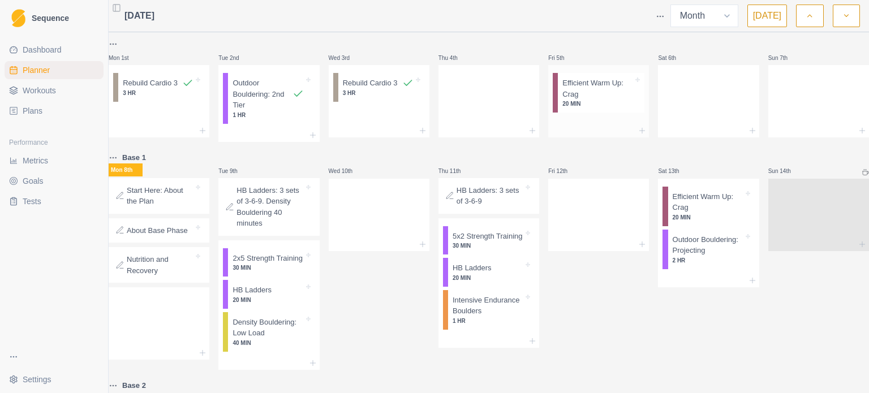
click at [593, 87] on p "Efficient Warm Up: Crag" at bounding box center [597, 89] width 71 height 22
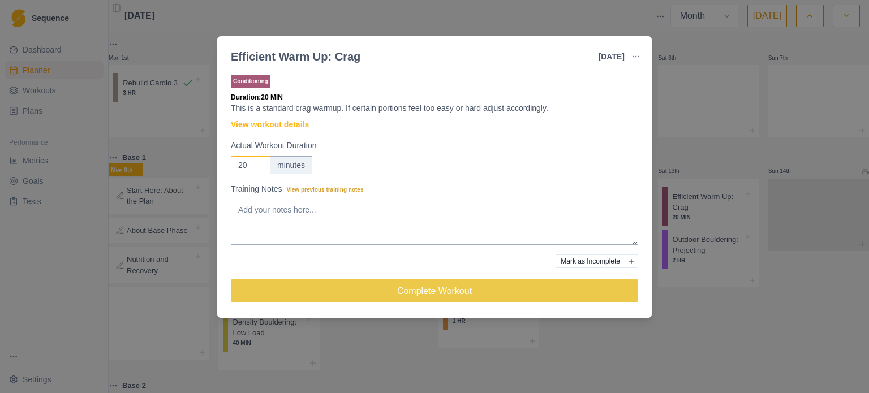
click at [247, 165] on input "20" at bounding box center [251, 165] width 40 height 18
click at [244, 166] on input "20" at bounding box center [251, 165] width 40 height 18
type input "70"
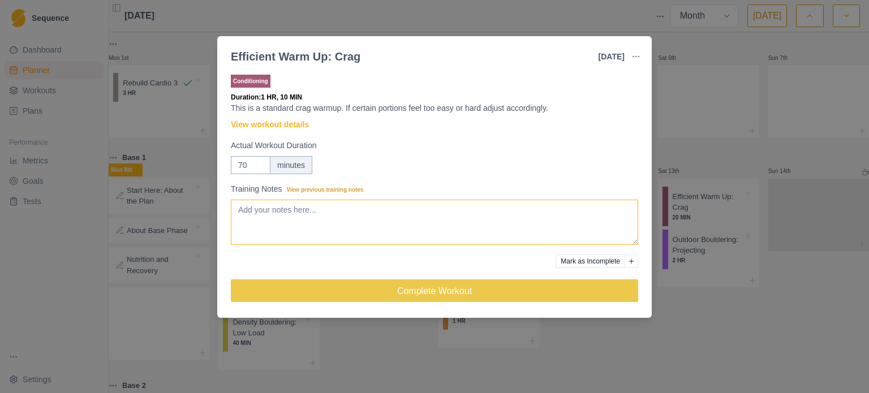
click at [471, 224] on textarea "Training Notes View previous training notes" at bounding box center [434, 222] width 407 height 45
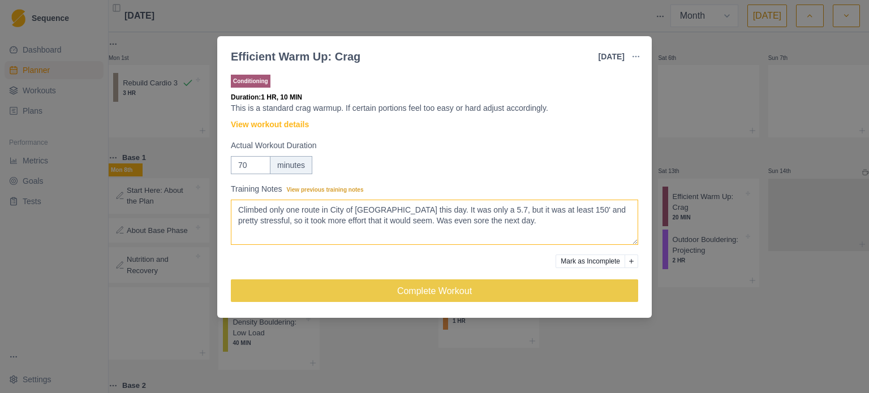
type textarea "Climbed only one route in City of [GEOGRAPHIC_DATA] this day. It was only a 5.7…"
click at [508, 293] on button "Complete Workout" at bounding box center [434, 291] width 407 height 23
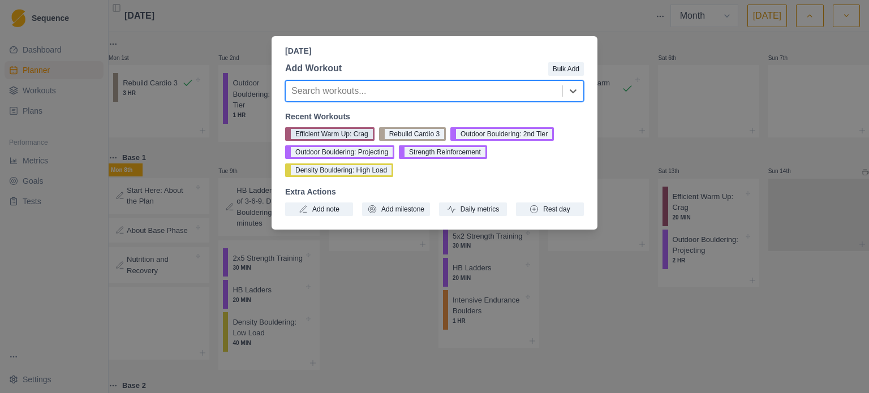
click at [347, 132] on button "Efficient Warm Up: Crag" at bounding box center [329, 134] width 89 height 14
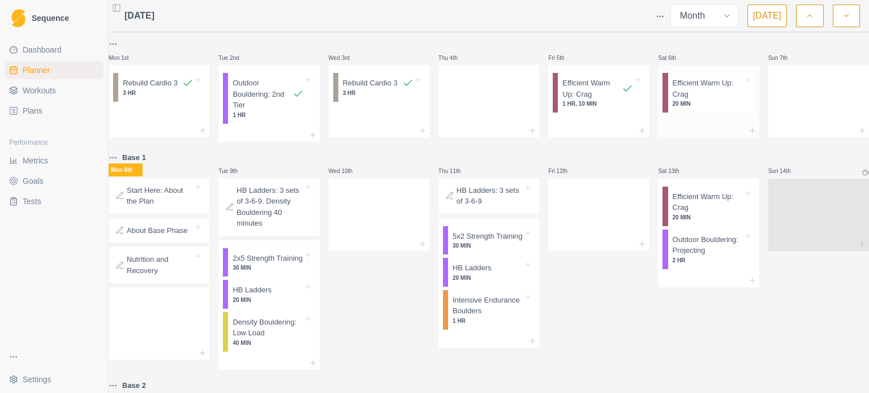
click at [688, 98] on p "Efficient Warm Up: Crag" at bounding box center [708, 89] width 71 height 22
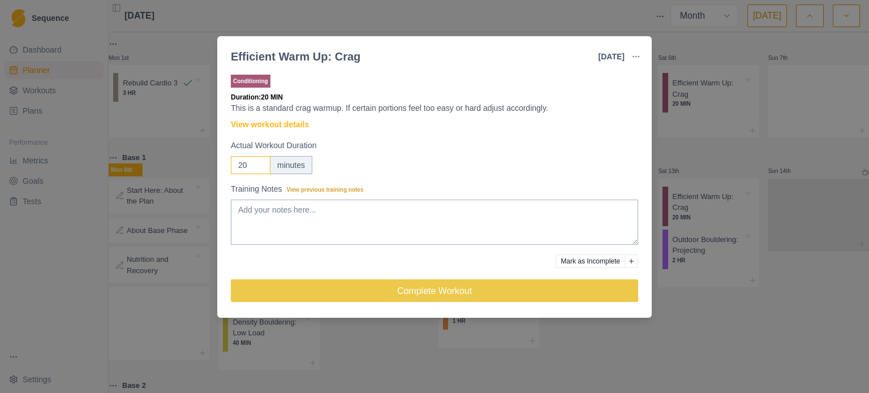
click at [242, 167] on input "20" at bounding box center [251, 165] width 40 height 18
type input "30"
click at [283, 216] on textarea "Training Notes View previous training notes" at bounding box center [434, 222] width 407 height 45
click at [297, 207] on textarea "Bike into climbe 15min" at bounding box center [434, 222] width 407 height 45
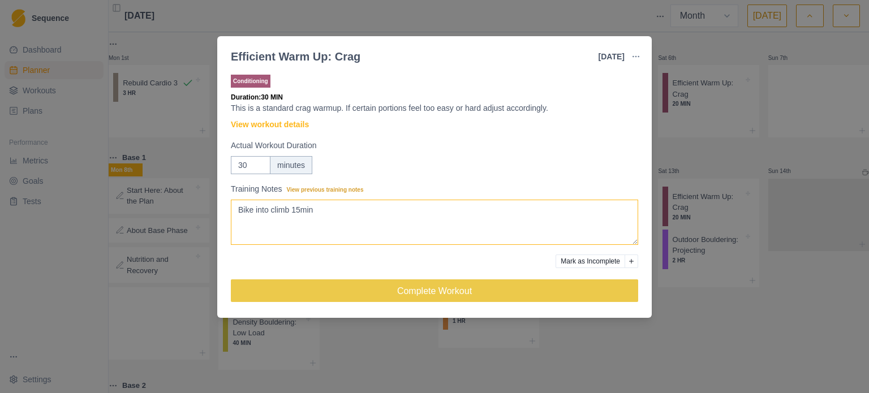
click at [318, 213] on textarea "Bike into climb 15min" at bounding box center [434, 222] width 407 height 45
click at [299, 208] on textarea "Bike into climb 15min. One pitch (1/2) of 5.7 before bailing as it rained." at bounding box center [434, 222] width 407 height 45
click at [501, 215] on textarea "Bike into climb 25min. One pitch (1/2) of 5.7 before bailing as it rained." at bounding box center [434, 222] width 407 height 45
type textarea "Bike into climb 25min. One pitch (1/2) of 5.7 before bailing as it rained."
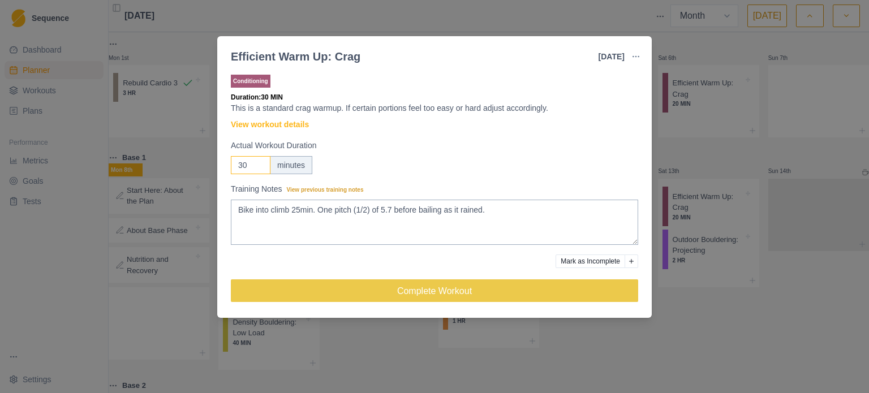
click at [240, 158] on input "30" at bounding box center [251, 165] width 40 height 18
type input "60"
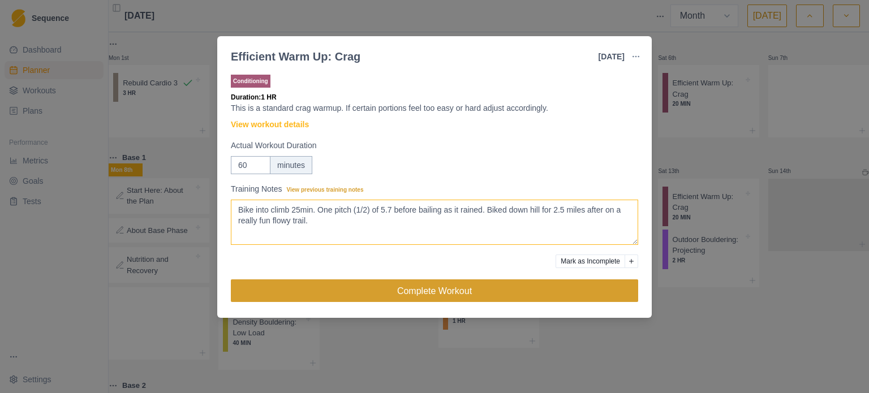
type textarea "Bike into climb 25min. One pitch (1/2) of 5.7 before bailing as it rained. Bike…"
click at [456, 300] on button "Complete Workout" at bounding box center [434, 291] width 407 height 23
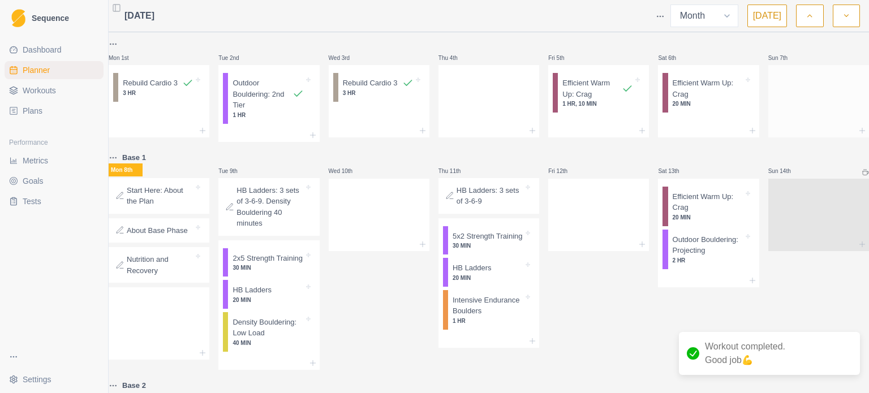
click at [792, 99] on div at bounding box center [818, 99] width 101 height 50
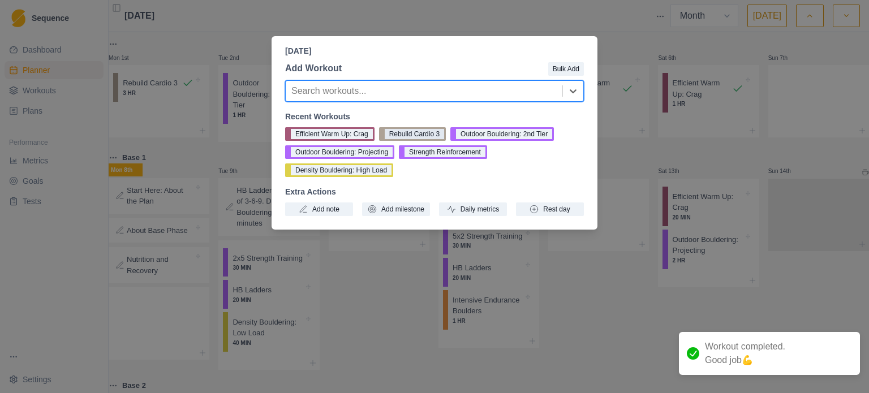
click at [401, 135] on button "Rebuild Cardio 3" at bounding box center [412, 134] width 67 height 14
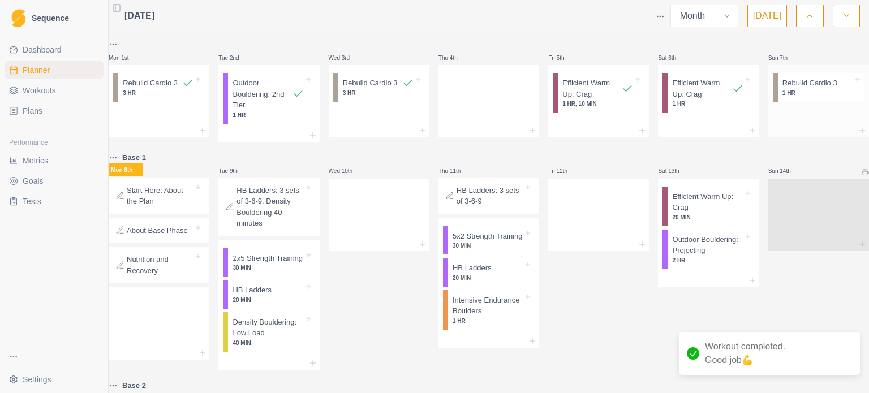
click at [785, 93] on p "1 HR" at bounding box center [818, 93] width 71 height 8
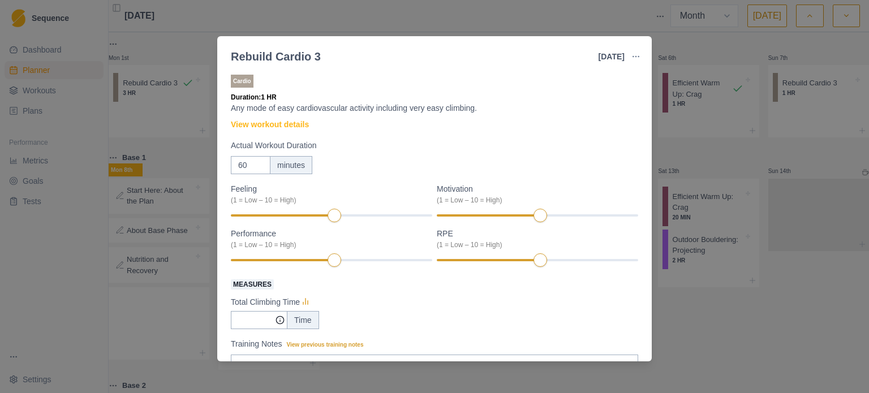
click at [239, 82] on p "Cardio" at bounding box center [242, 81] width 23 height 13
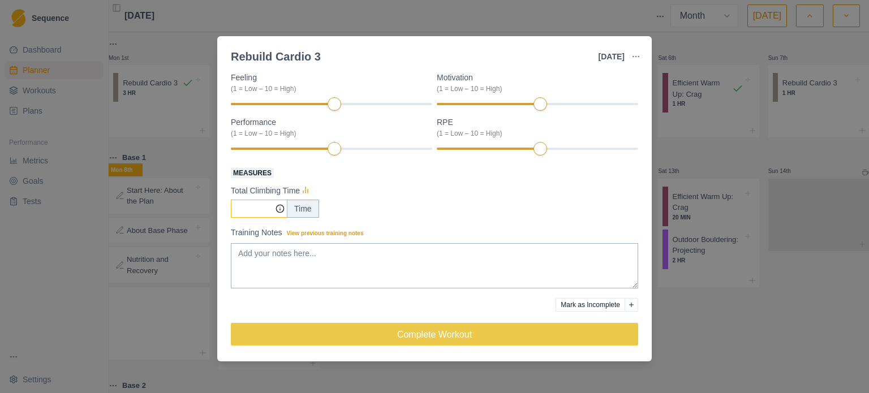
click at [248, 205] on input "Measures" at bounding box center [259, 209] width 57 height 18
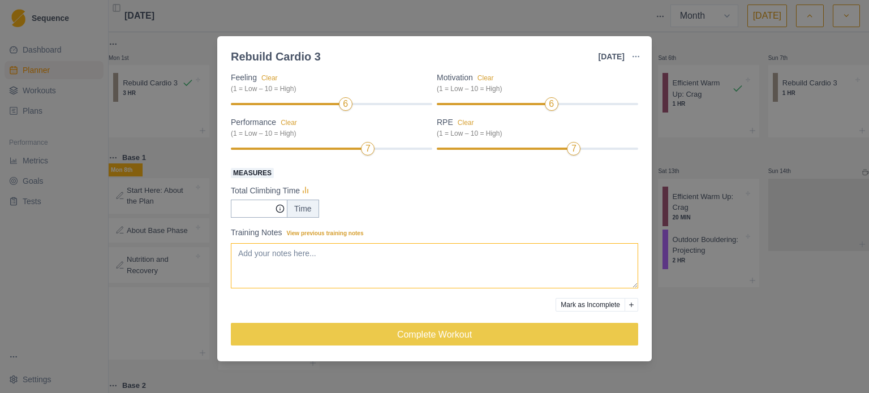
click at [359, 253] on textarea "Training Notes View previous training notes" at bounding box center [434, 265] width 407 height 45
type textarea "B"
click at [337, 253] on textarea "Bday bike in [GEOGRAPHIC_DATA]. Did alot of climbing and riding, it was pretty …" at bounding box center [434, 265] width 407 height 45
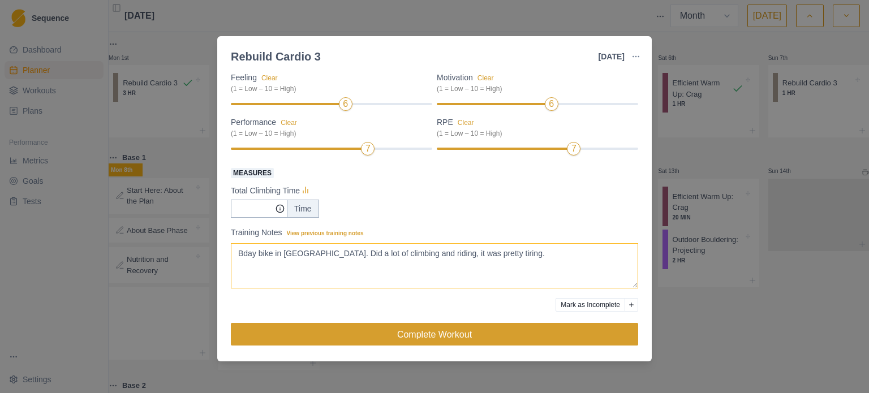
type textarea "Bday bike in [GEOGRAPHIC_DATA]. Did a lot of climbing and riding, it was pretty…"
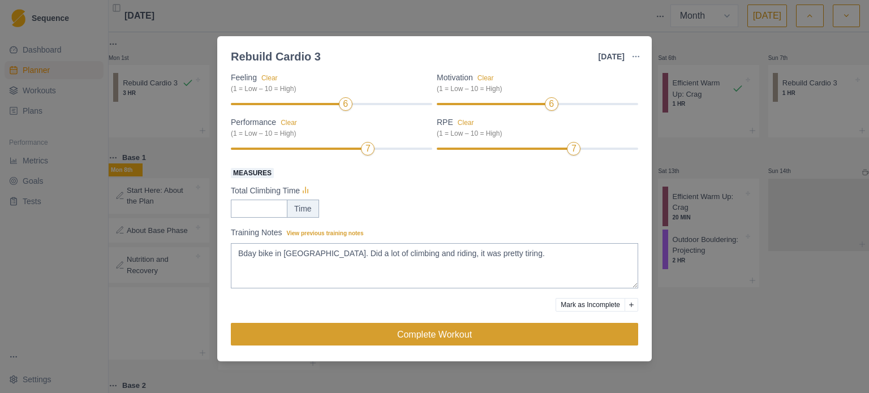
click at [362, 339] on button "Complete Workout" at bounding box center [434, 334] width 407 height 23
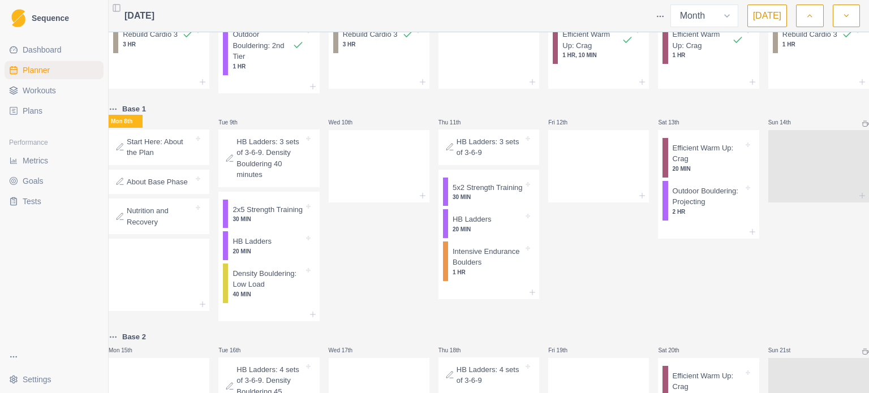
scroll to position [0, 0]
